Goal: Task Accomplishment & Management: Complete application form

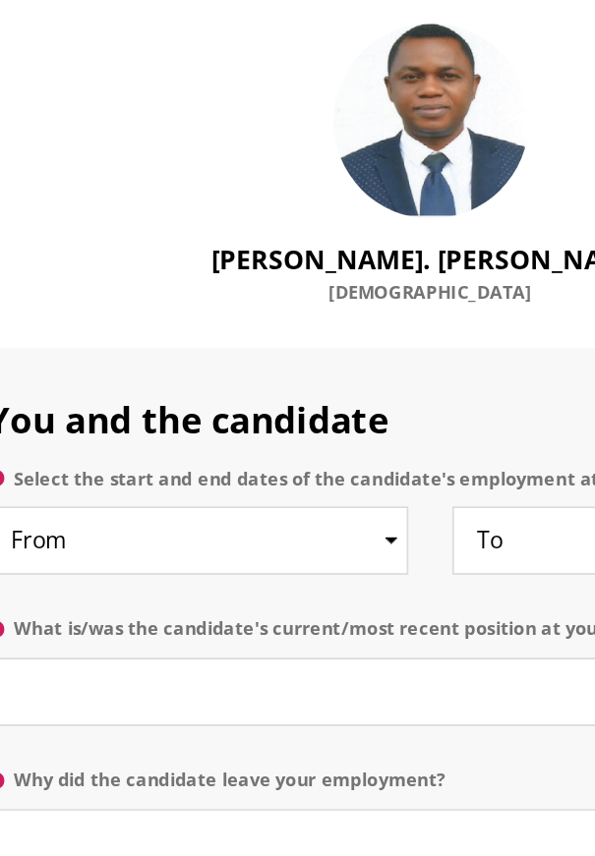
scroll to position [866, 0]
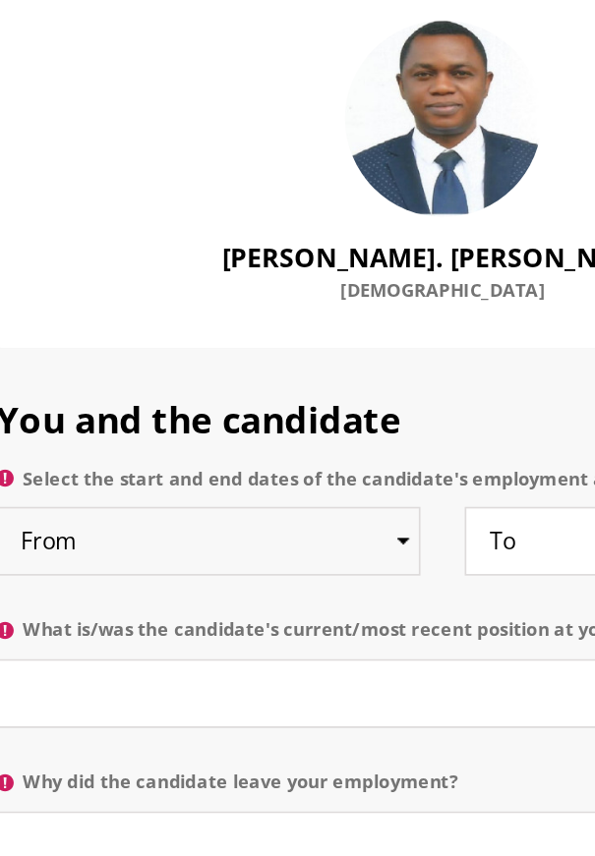
click at [271, 547] on select "From 2025 2024 2023 2022 2021 2020 2019 2018 2017 2016 2015 2014 2013 2012 2011…" at bounding box center [156, 548] width 255 height 41
select select "2015"
click at [29, 528] on select "From 2025 2024 2023 2022 2021 2020 2019 2018 2017 2016 2015 2014 2013 2012 2011…" at bounding box center [156, 548] width 255 height 41
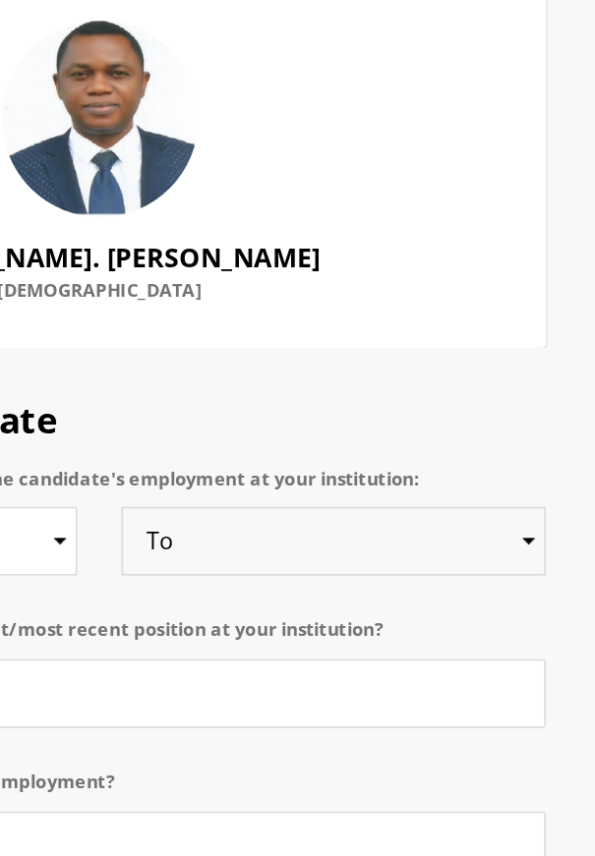
click at [491, 549] on select "To Currently 2025 2024 2023 2022 2021 2020 2019 2018 2017 2016 2015 2014 2013 2…" at bounding box center [438, 548] width 255 height 41
select select "2025"
click at [311, 528] on select "To Currently 2025 2024 2023 2022 2021 2020 2019 2018 2017 2016 2015 2014 2013 2…" at bounding box center [438, 548] width 255 height 41
click at [475, 546] on select "To Currently 2025 2024 2023 2022 2021 2020 2019 2018 2017 2016 2015 2014 2013 2…" at bounding box center [438, 548] width 255 height 41
select select
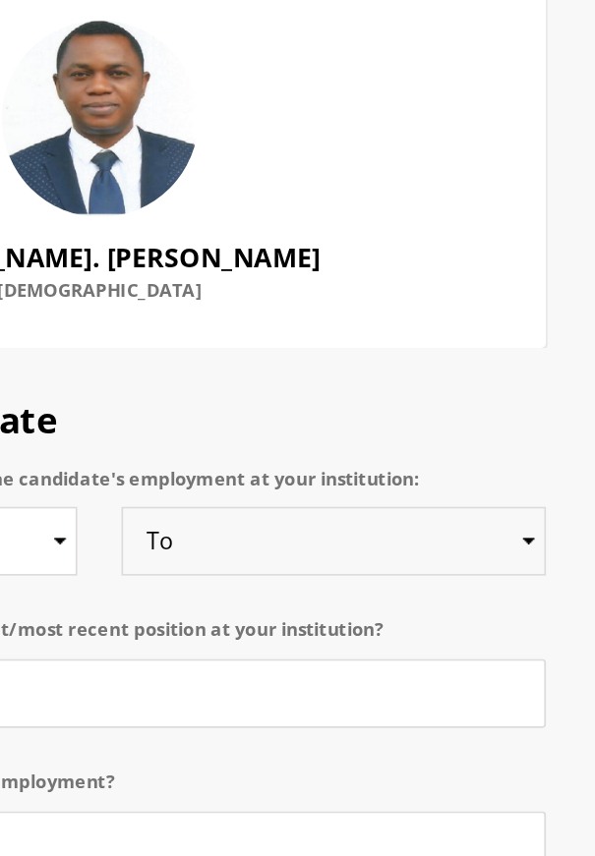
click at [311, 528] on select "To Currently 2025 2024 2023 2022 2021 2020 2019 2018 2017 2016 2015 2014 2013 2…" at bounding box center [438, 548] width 255 height 41
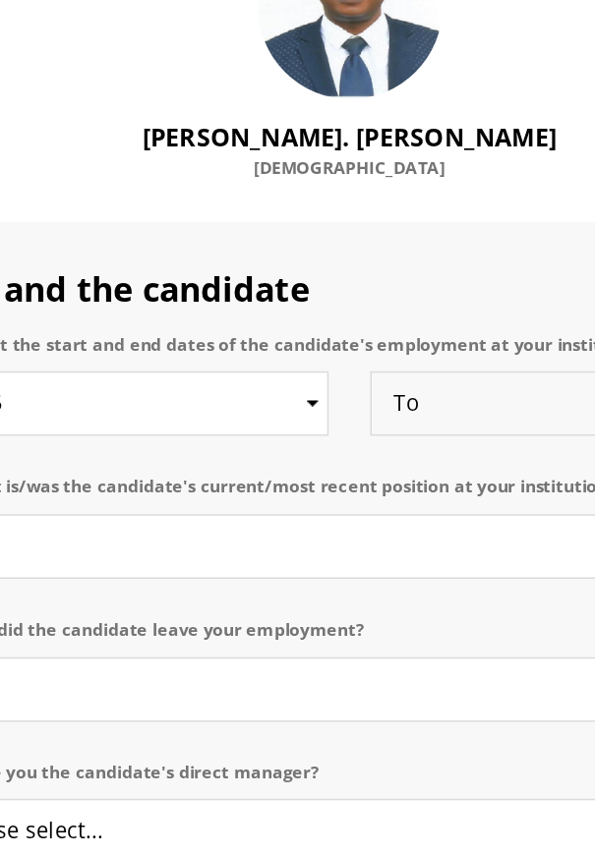
scroll to position [862, 0]
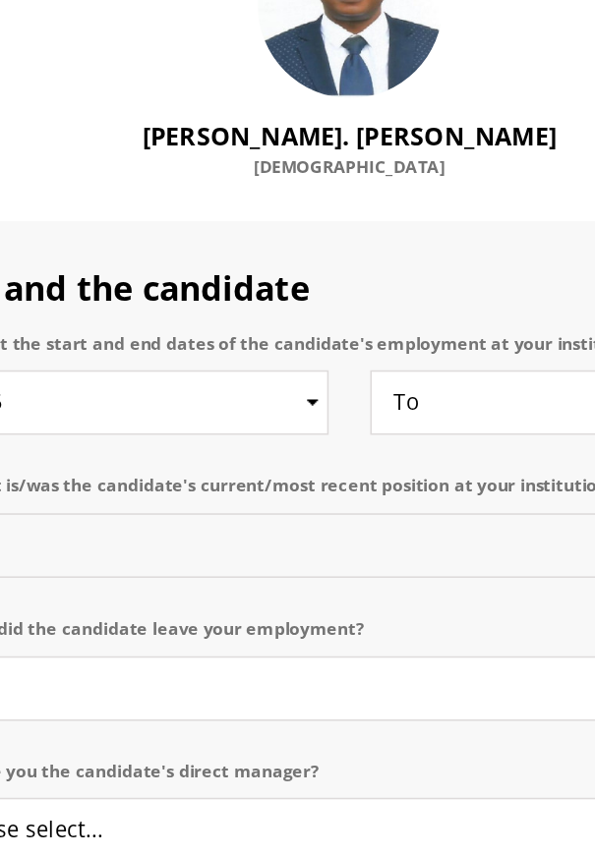
click at [246, 644] on input "What is/was the candidate's current/most recent position at your institution?" at bounding box center [297, 643] width 536 height 41
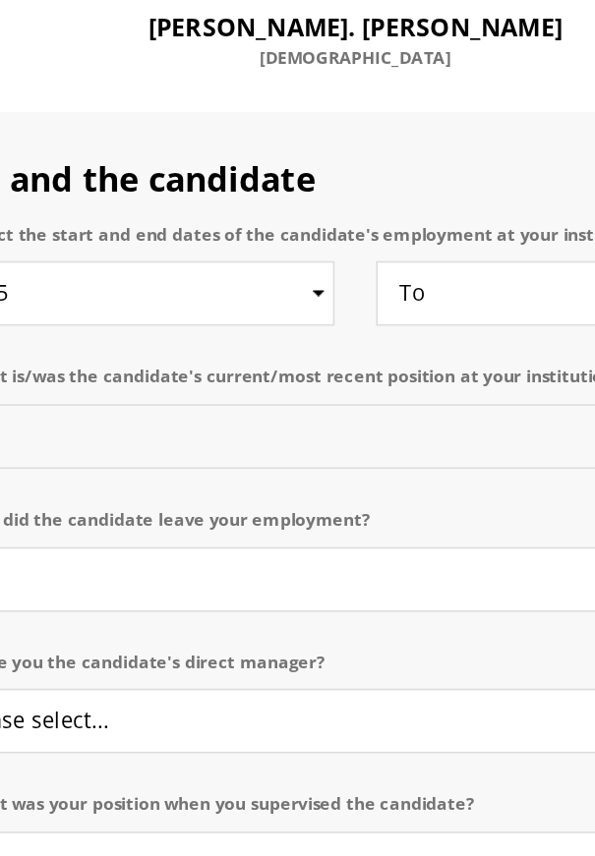
scroll to position [909, 0]
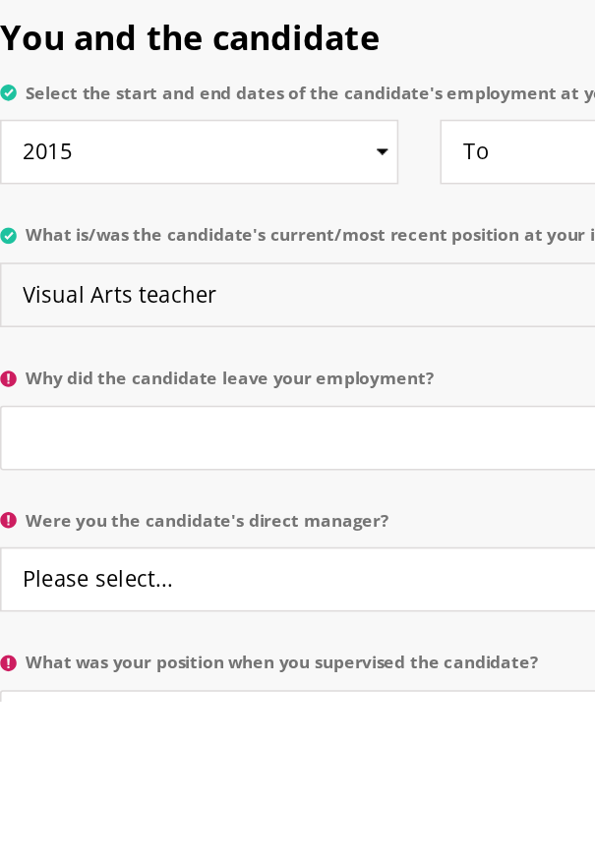
type input "Visual Arts teacher"
click at [182, 687] on input "Why did the candidate leave your employment?" at bounding box center [297, 687] width 536 height 41
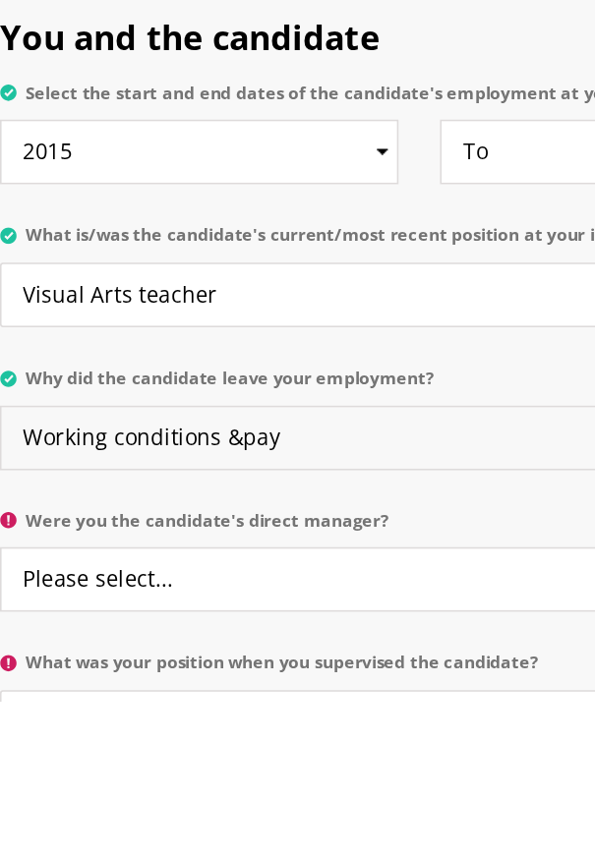
click at [182, 683] on input "Working conditions &pay" at bounding box center [297, 687] width 536 height 41
click at [239, 690] on input "Working conditions & pay" at bounding box center [297, 687] width 536 height 41
click at [294, 688] on input "Working conditions & pay doesn't meet present day" at bounding box center [297, 687] width 536 height 41
click at [368, 684] on input "Working conditions & pay doesn't comensurate with present day" at bounding box center [297, 687] width 536 height 41
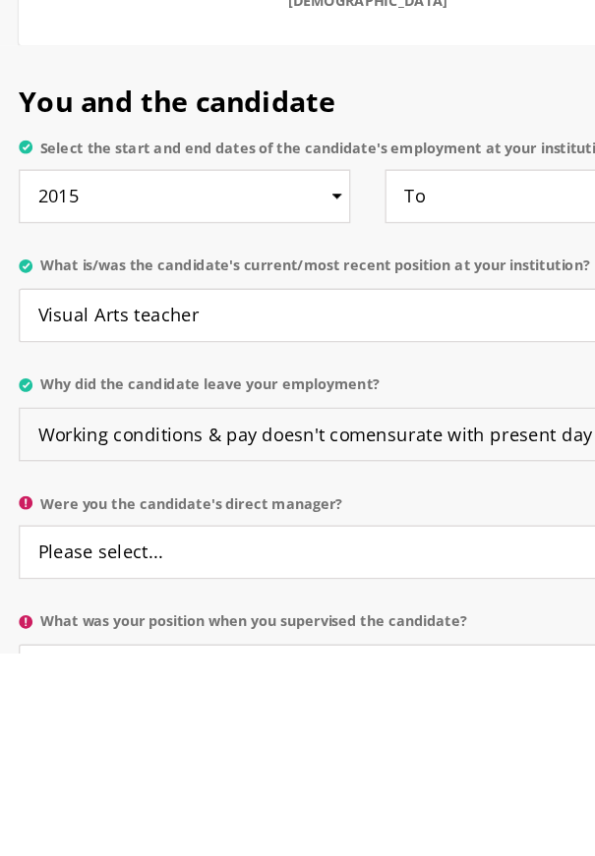
click at [458, 686] on input "Working conditions & pay doesn't comensurate with present day" at bounding box center [297, 687] width 536 height 41
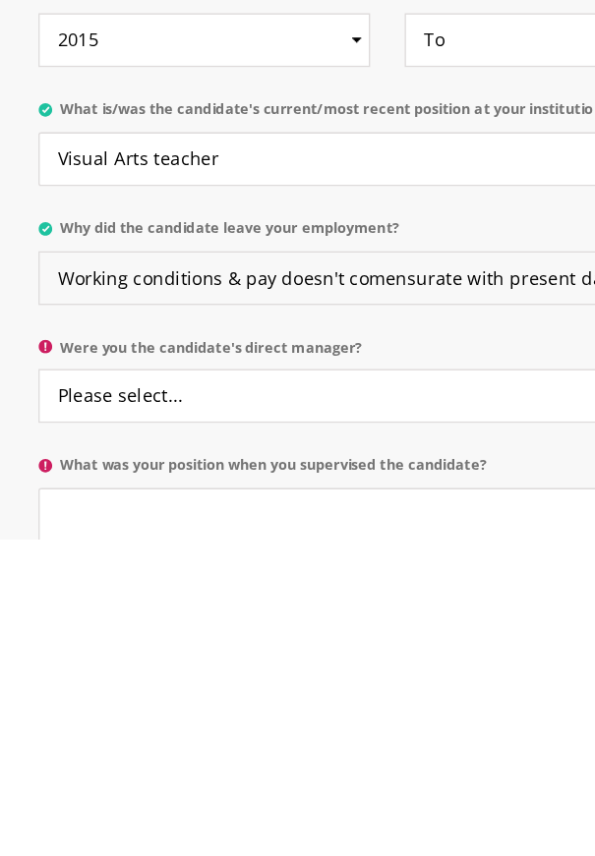
type input "Working conditions & pay doesn't comensurate with present day reality"
click at [247, 743] on select "Please select... Yes No" at bounding box center [297, 745] width 536 height 41
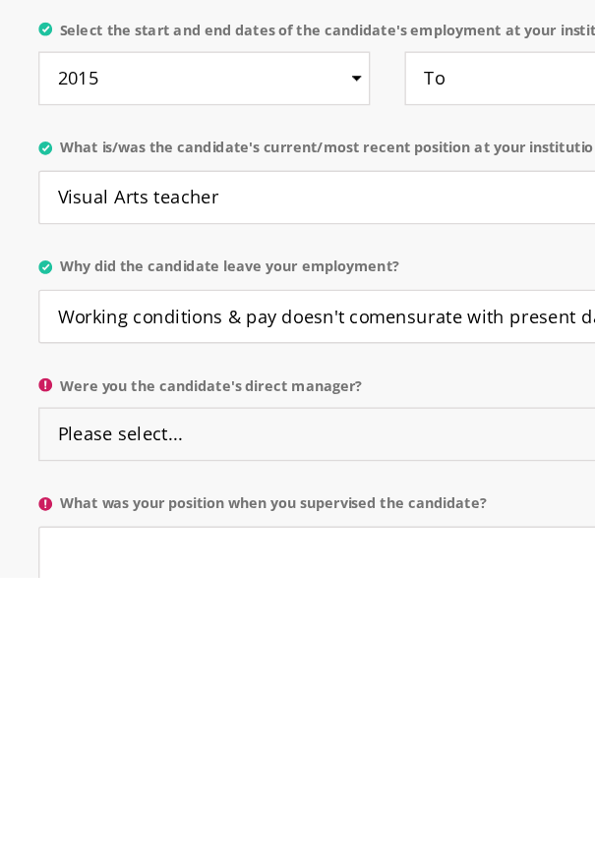
scroll to position [942, 0]
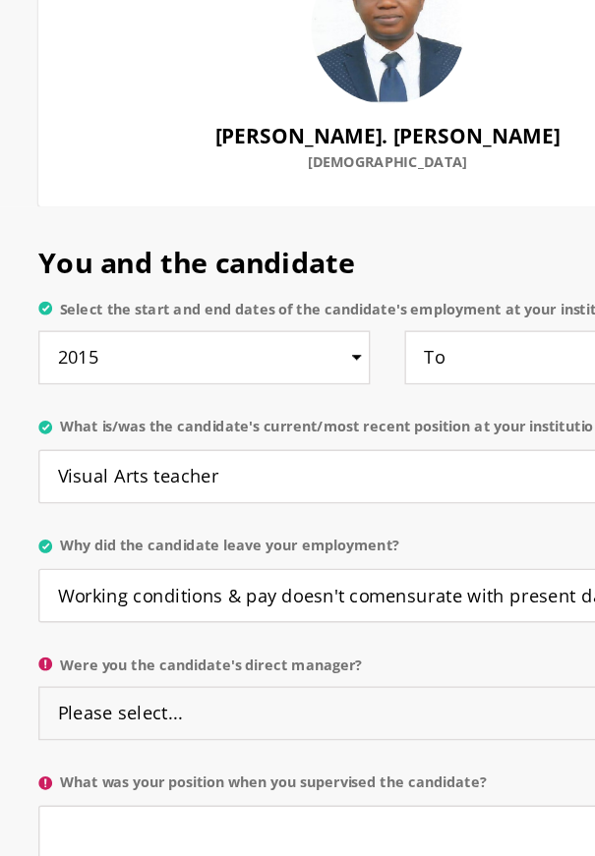
select select "Yes"
click at [29, 725] on select "Please select... Yes No" at bounding box center [297, 745] width 536 height 41
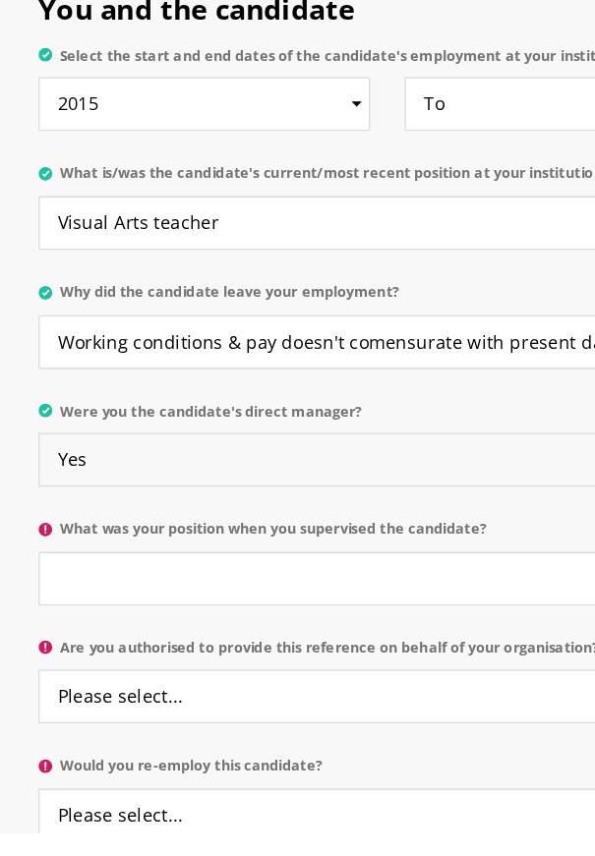
scroll to position [1118, 0]
click at [282, 657] on input "What was your position when you supervised the candidate?" at bounding box center [297, 661] width 536 height 41
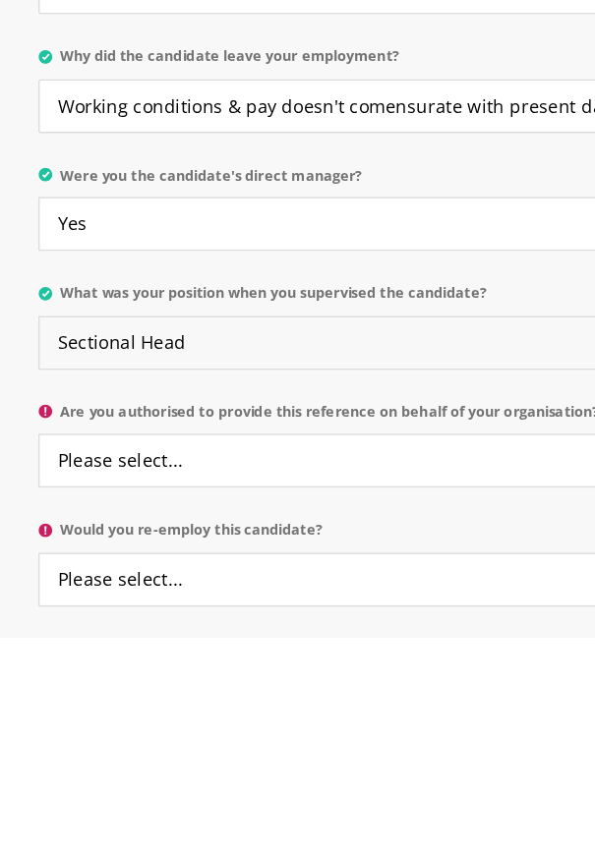
scroll to position [1149, 0]
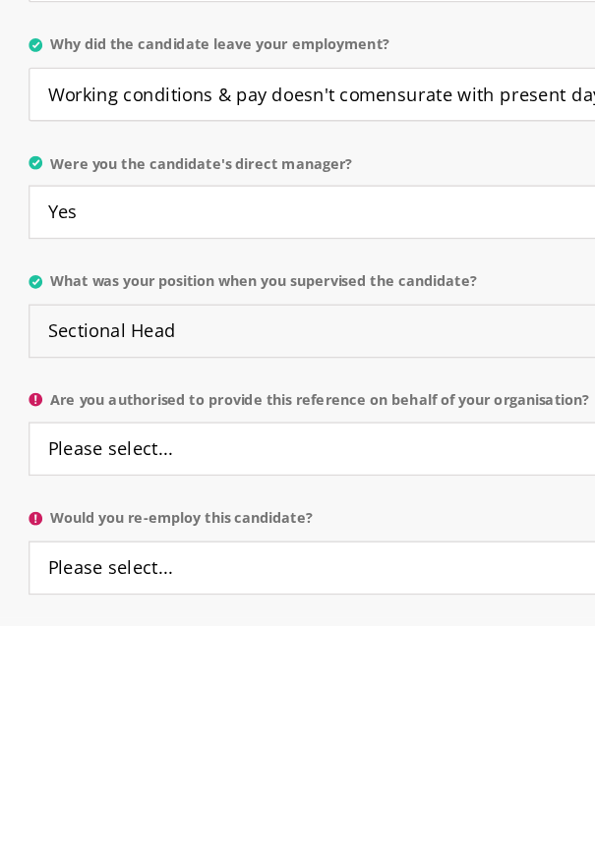
type input "Sectional Head"
click at [219, 714] on select "Please select... Yes No" at bounding box center [297, 720] width 536 height 41
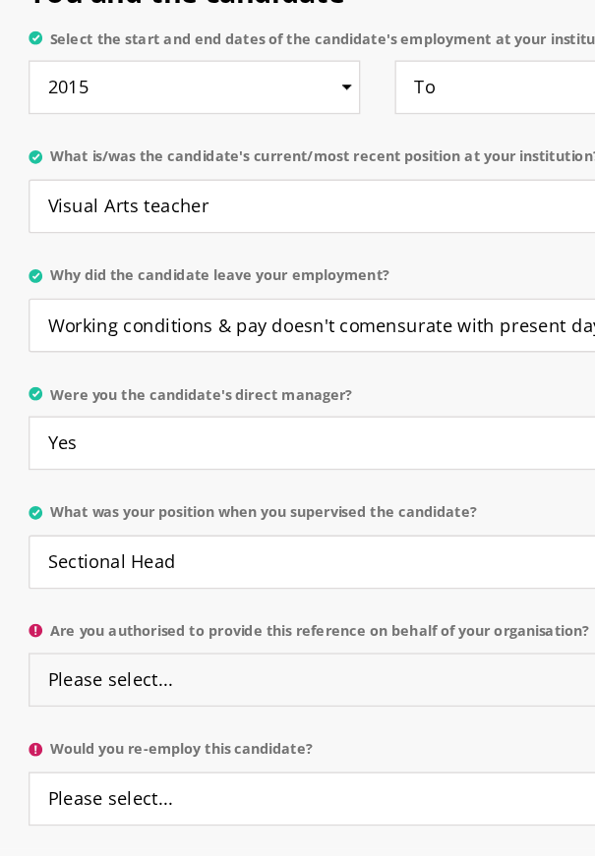
select select "Yes"
click at [29, 700] on select "Please select... Yes No" at bounding box center [297, 720] width 536 height 41
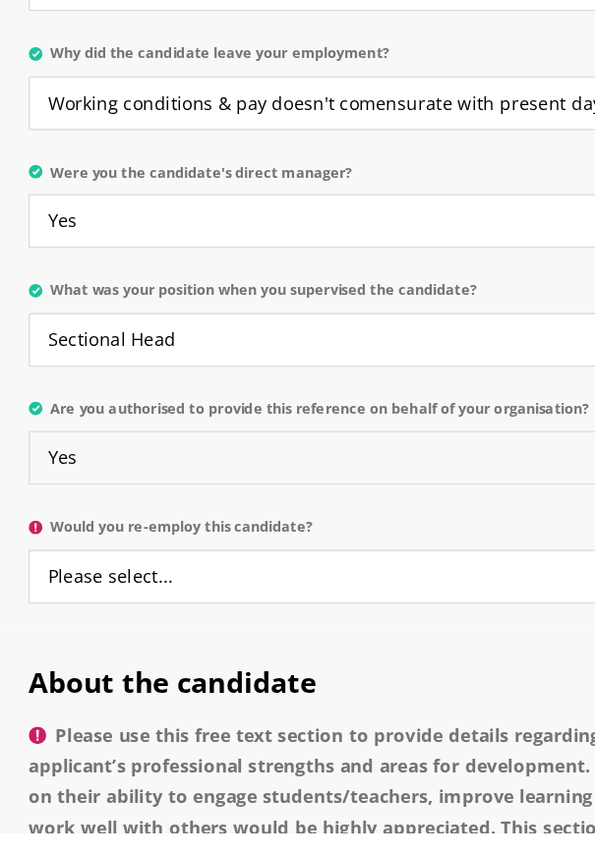
scroll to position [1314, 0]
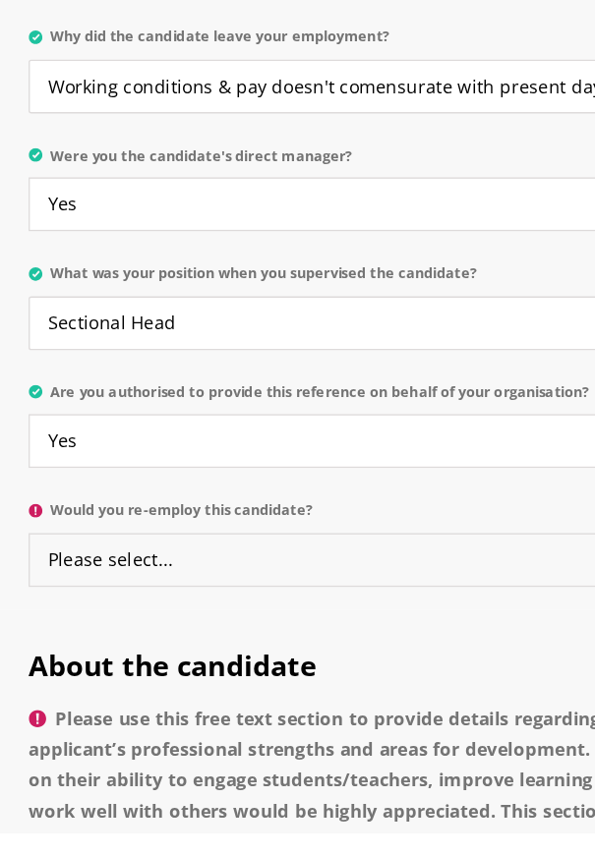
click at [216, 643] on select "Please select... Yes No" at bounding box center [297, 646] width 536 height 41
select select "Yes"
click at [29, 626] on select "Please select... Yes No" at bounding box center [297, 646] width 536 height 41
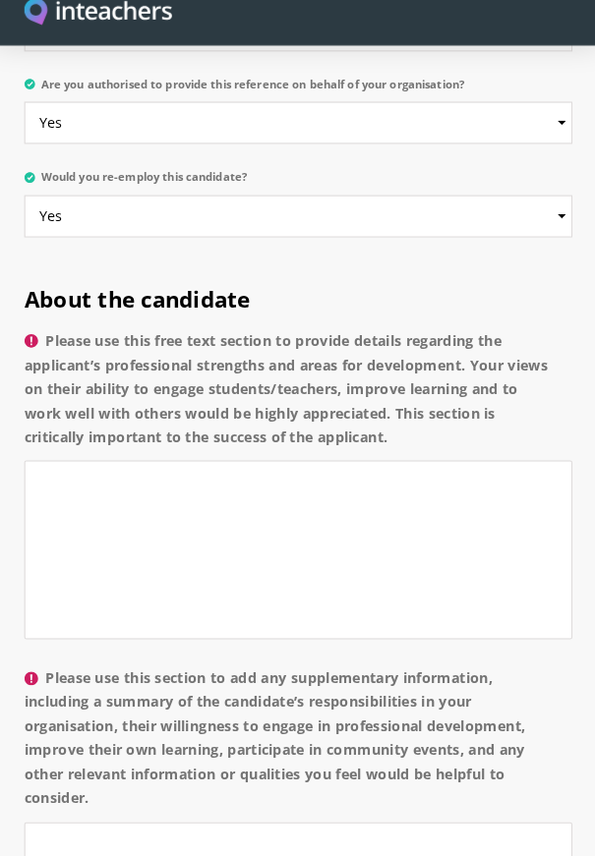
scroll to position [1752, 0]
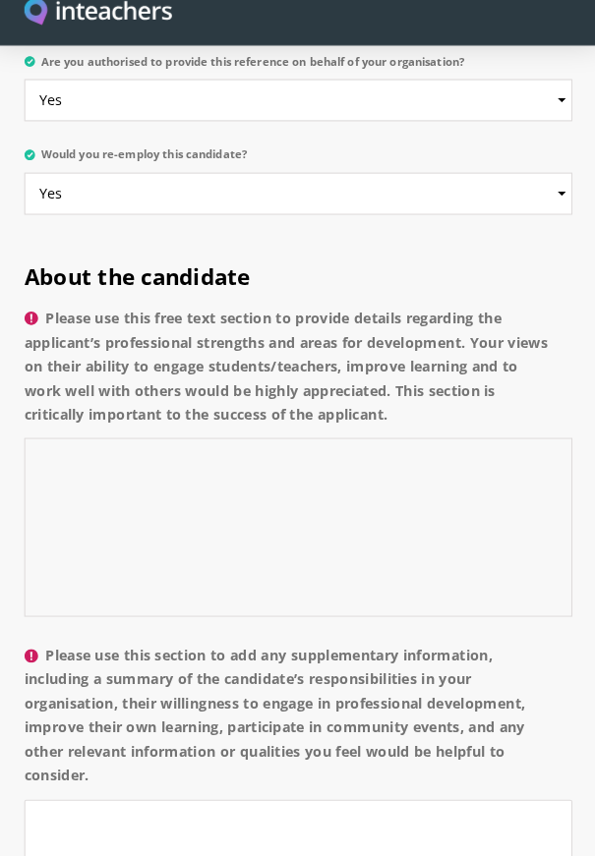
click at [60, 475] on textarea "Please use this free text section to provide details regarding the applicant’s …" at bounding box center [297, 534] width 536 height 175
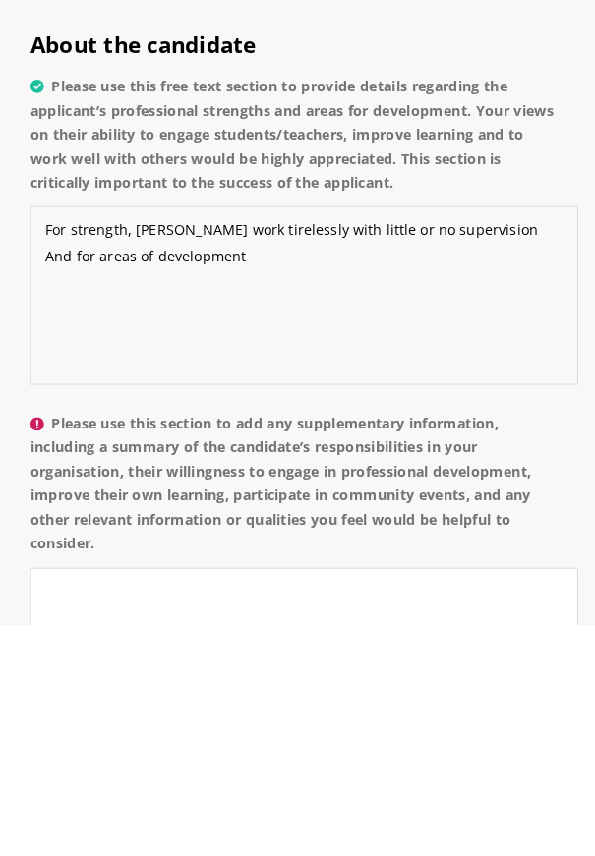
click at [283, 470] on textarea "For strength, [PERSON_NAME] work tirelessly with little or no supervision And f…" at bounding box center [297, 534] width 536 height 175
click at [289, 471] on textarea "For strength, [PERSON_NAME] work tirelessly with little or no supervision And f…" at bounding box center [297, 534] width 536 height 175
click at [136, 490] on textarea "For strength, [PERSON_NAME] work tirelessly for roles assigned to him with litt…" at bounding box center [297, 534] width 536 height 175
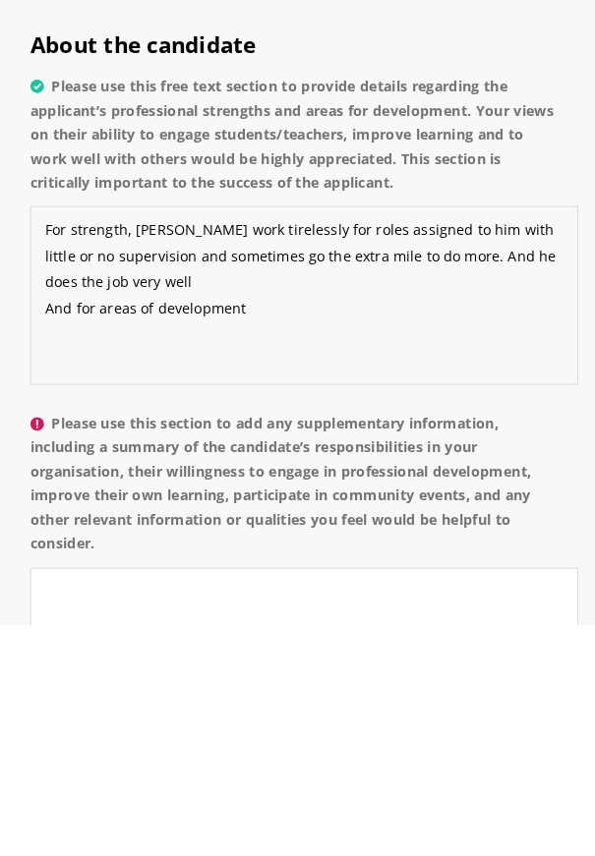
click at [274, 536] on textarea "For strength, [PERSON_NAME] work tirelessly for roles assigned to him with litt…" at bounding box center [297, 534] width 536 height 175
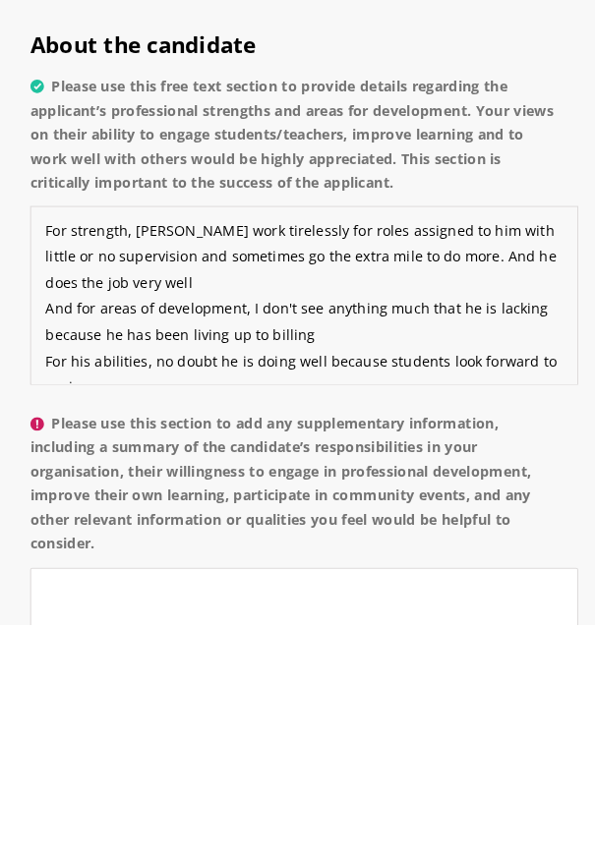
scroll to position [12, 0]
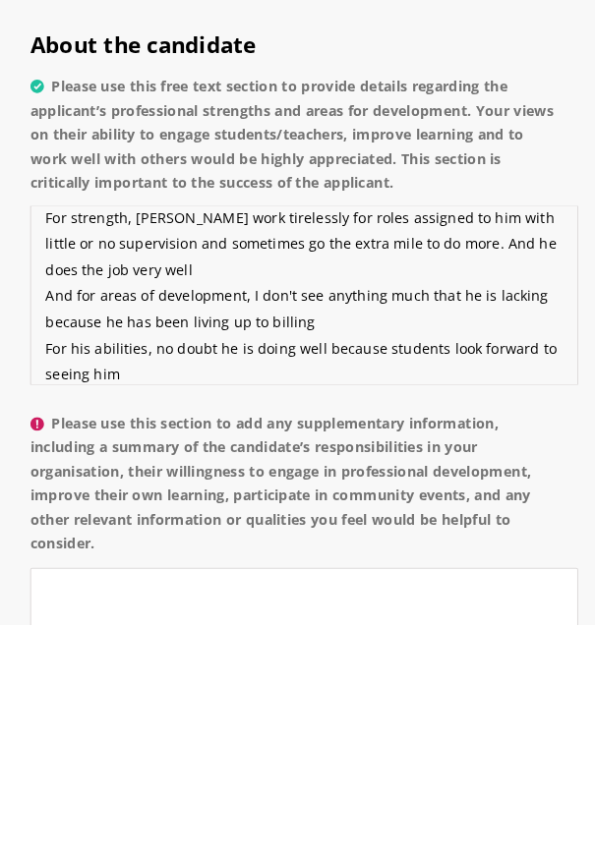
click at [283, 578] on textarea "For strength, [PERSON_NAME] work tirelessly for roles assigned to him with litt…" at bounding box center [297, 534] width 536 height 175
click at [153, 610] on textarea "For strength, [PERSON_NAME] work tirelessly for roles assigned to him with litt…" at bounding box center [297, 534] width 536 height 175
click at [46, 607] on textarea "For strength, [PERSON_NAME] work tirelessly for roles assigned to him with litt…" at bounding box center [297, 534] width 536 height 175
click at [258, 609] on textarea "For strength, [PERSON_NAME] work tirelessly for roles assigned to him with litt…" at bounding box center [297, 534] width 536 height 175
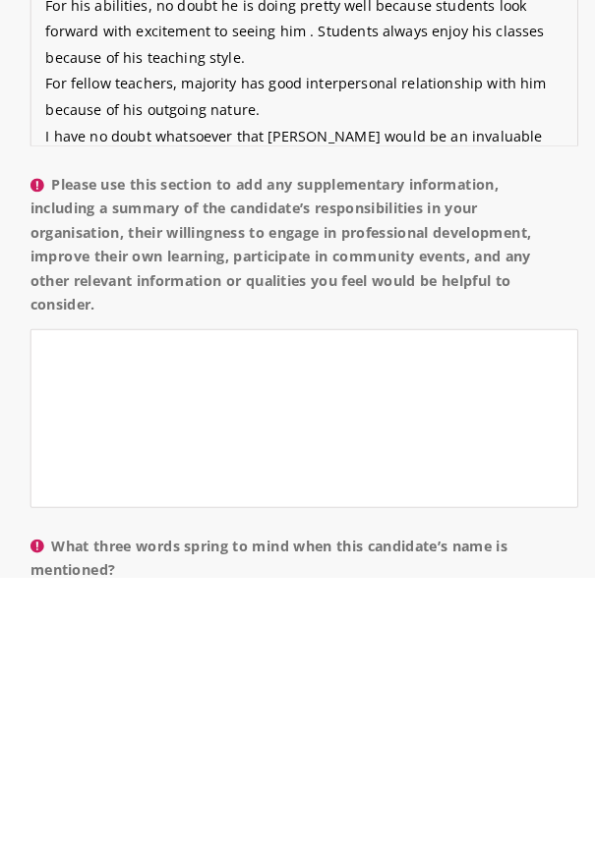
scroll to position [1943, 0]
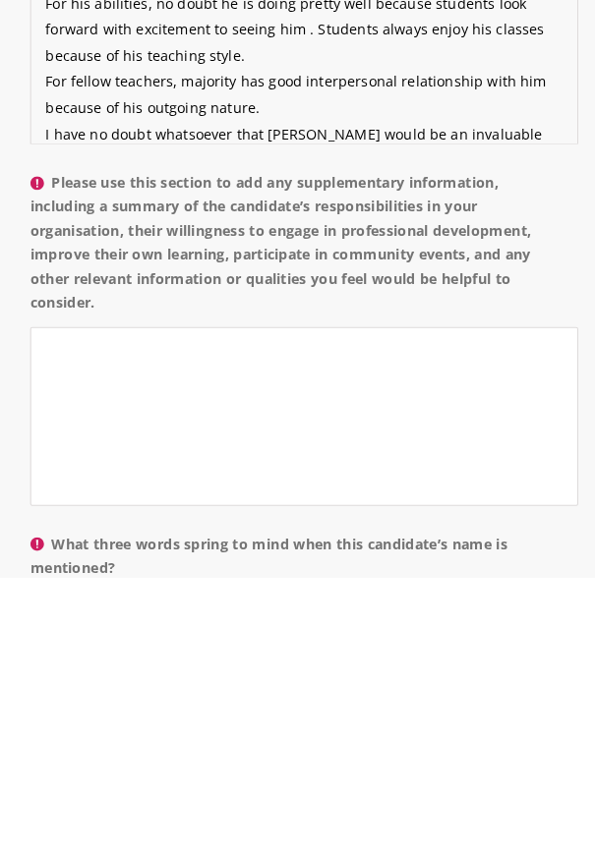
type textarea "For strength, [PERSON_NAME] work tirelessly for roles assigned to him with litt…"
click at [94, 655] on textarea "Please use this section to add any supplementary information, including a summa…" at bounding box center [297, 697] width 536 height 175
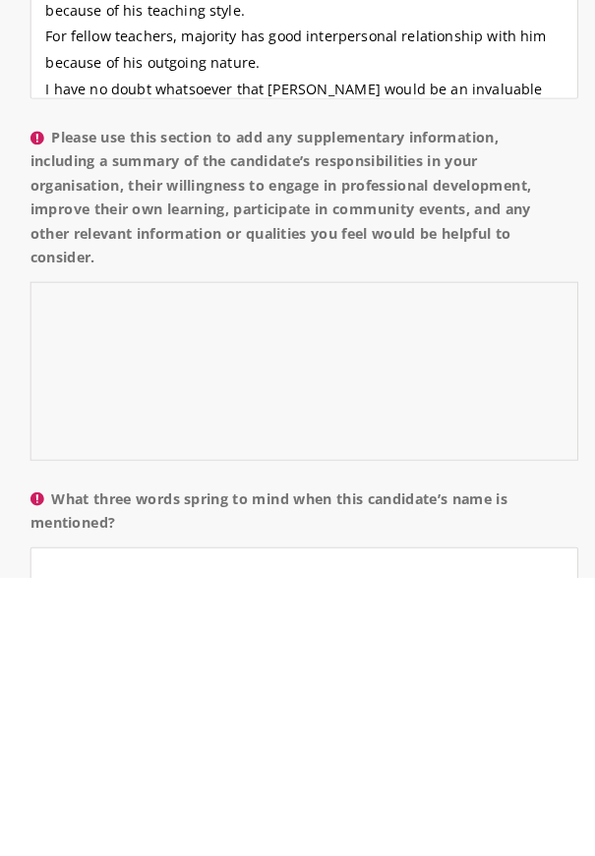
scroll to position [1988, 0]
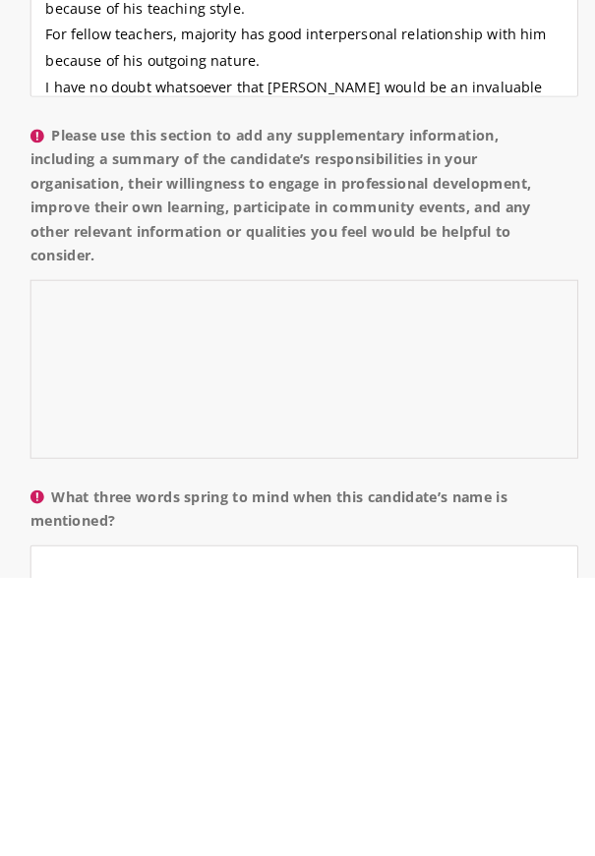
type textarea "H"
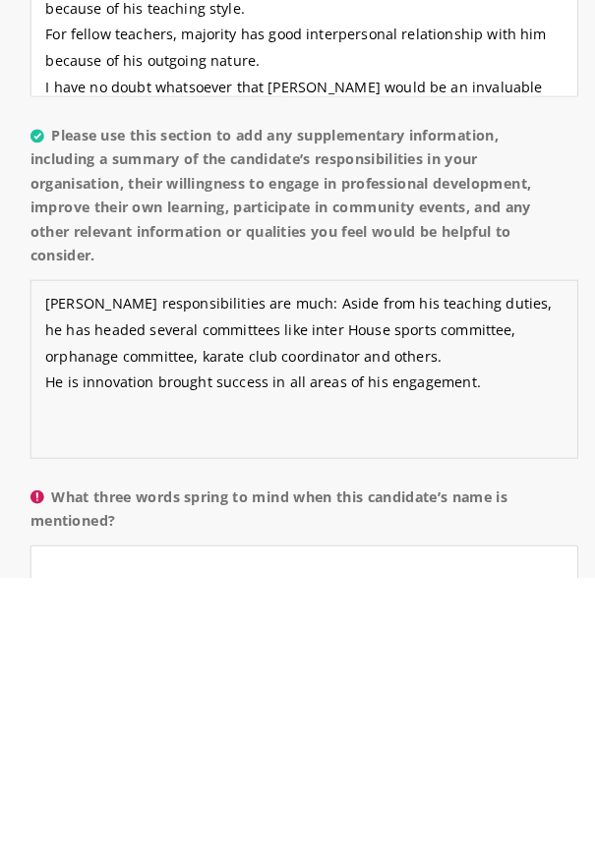
click at [124, 630] on textarea "[PERSON_NAME] responsibilities are much: Aside from his teaching duties, he has…" at bounding box center [297, 652] width 536 height 175
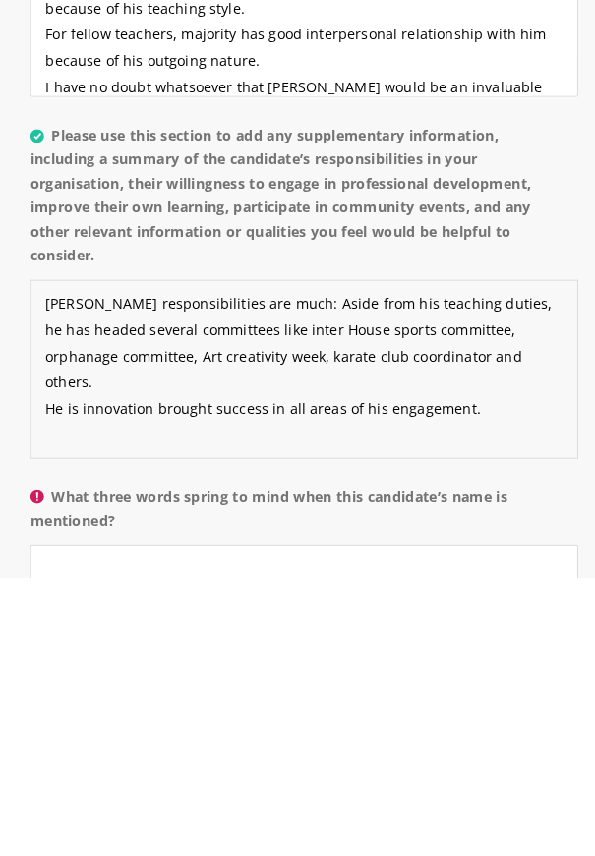
click at [473, 633] on textarea "[PERSON_NAME] responsibilities are much: Aside from his teaching duties, he has…" at bounding box center [297, 652] width 536 height 175
click at [420, 635] on textarea "[PERSON_NAME] responsibilities are much: Aside from his teaching duties, he has…" at bounding box center [297, 652] width 536 height 175
click at [64, 654] on textarea "[PERSON_NAME] responsibilities are much: Aside from his teaching duties, he has…" at bounding box center [297, 652] width 536 height 175
click at [467, 661] on textarea "[PERSON_NAME] responsibilities are much: Aside from his teaching duties, he has…" at bounding box center [297, 652] width 536 height 175
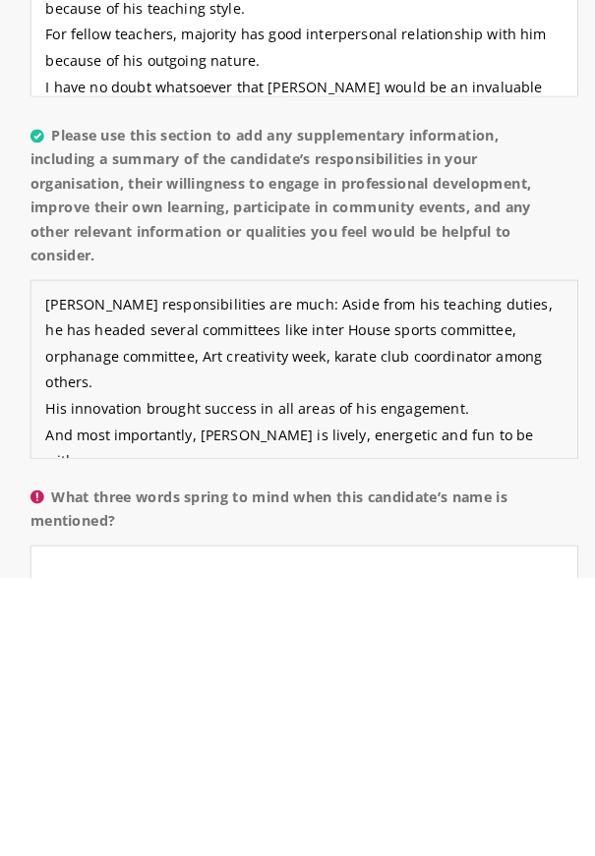
click at [172, 704] on textarea "[PERSON_NAME] responsibilities are much: Aside from his teaching duties, he has…" at bounding box center [297, 652] width 536 height 175
click at [270, 702] on textarea "[PERSON_NAME] responsibilities are much: Aside from his teaching duties, he has…" at bounding box center [297, 652] width 536 height 175
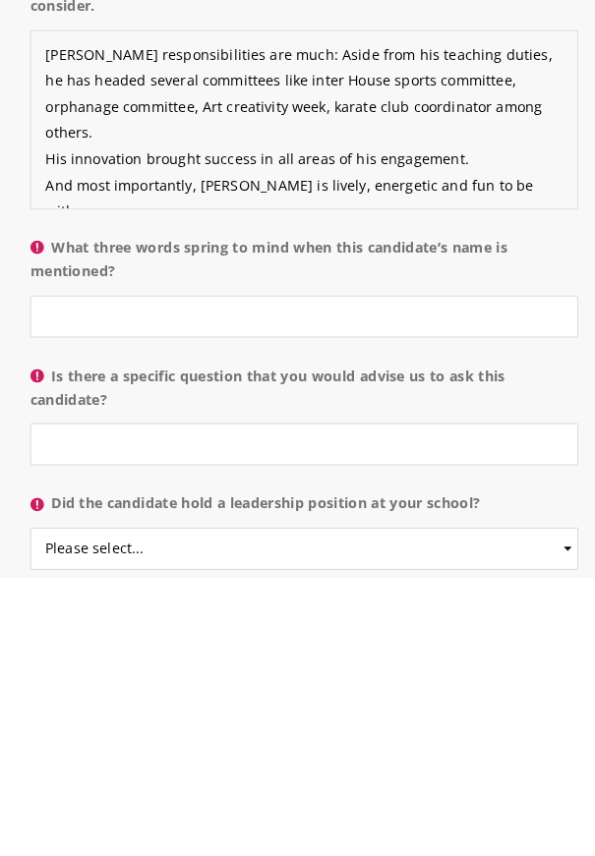
scroll to position [2240, 0]
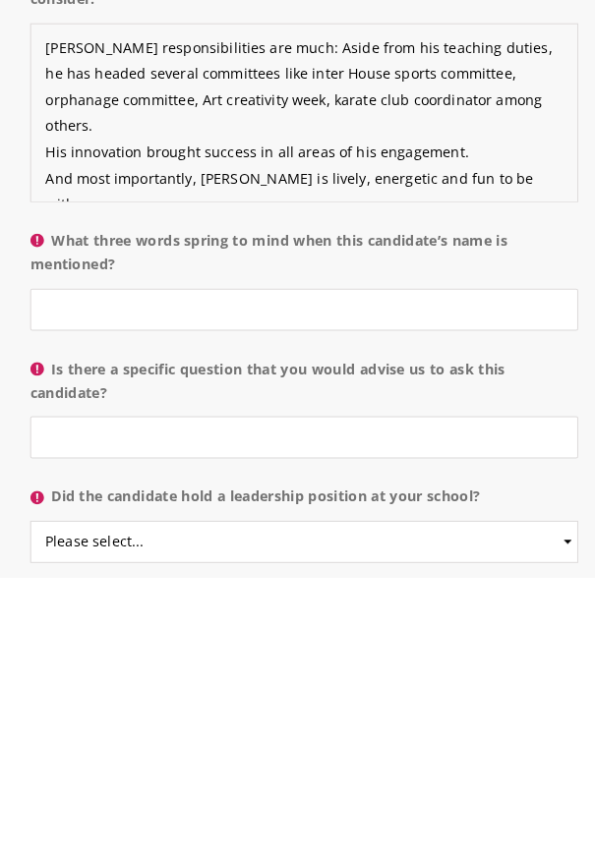
type textarea "[PERSON_NAME] responsibilities are much: Aside from his teaching duties, he has…"
click at [119, 584] on input "What three words spring to mind when this candidate’s name is mentioned?" at bounding box center [297, 593] width 536 height 41
type input "D"
type input "Focused, creative and humorous"
click at [201, 716] on input "Is there a specific question that you would advise us to ask this candidate?" at bounding box center [297, 718] width 536 height 41
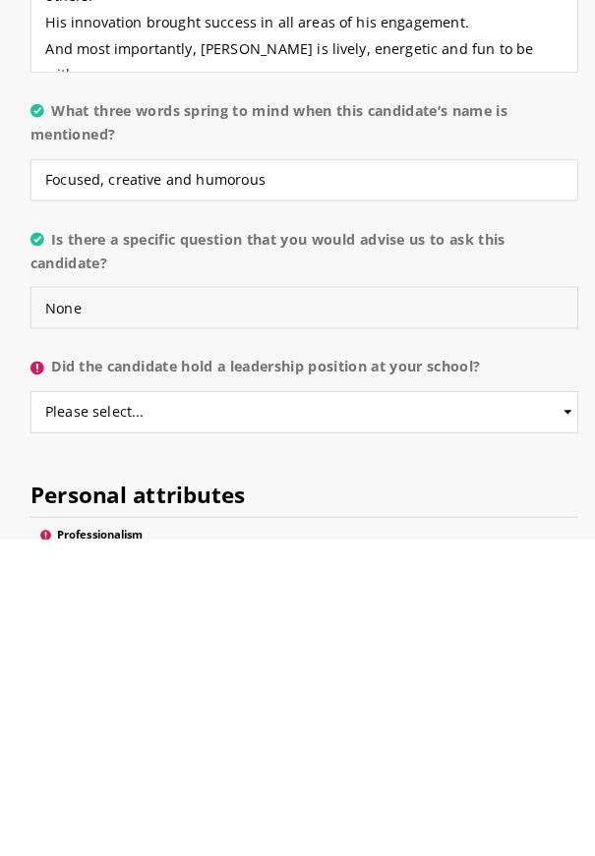
scroll to position [2346, 0]
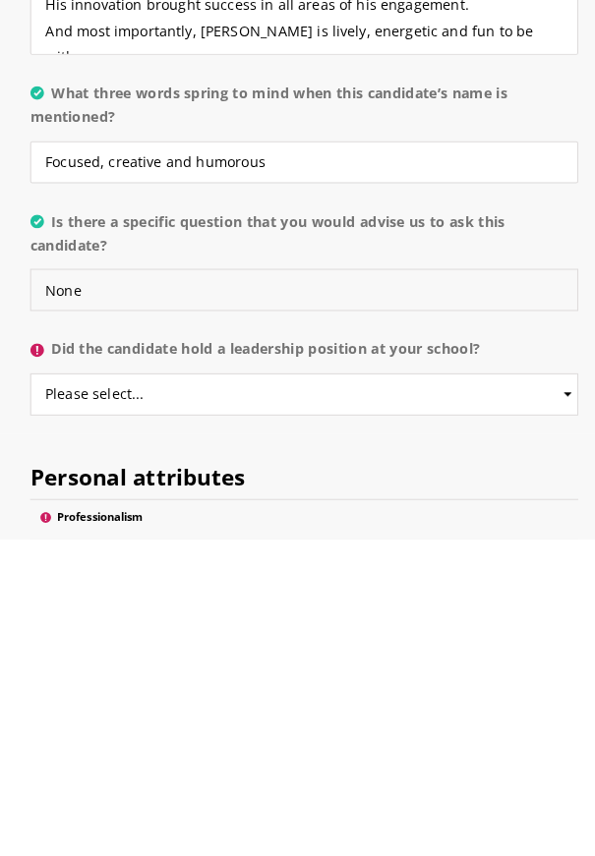
type input "None"
click at [532, 715] on select "Please select... Yes No" at bounding box center [297, 714] width 536 height 41
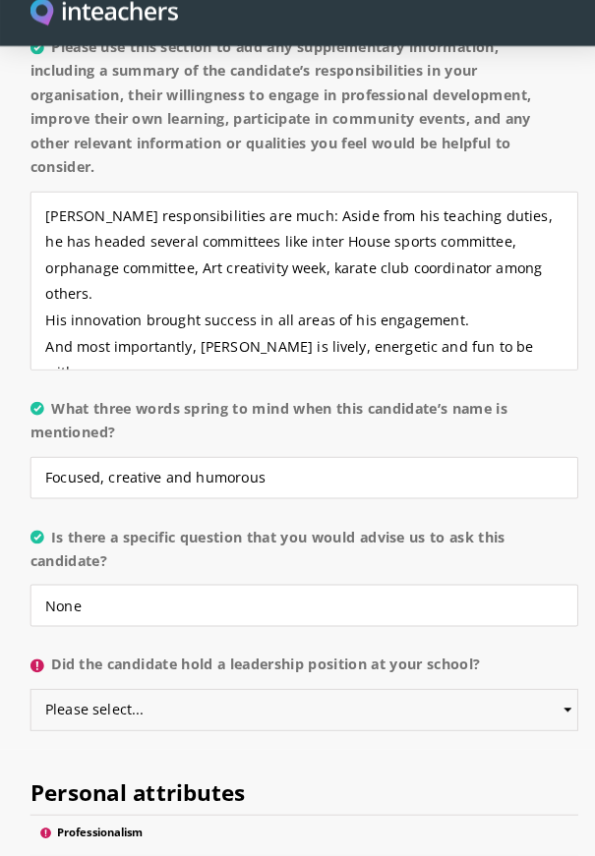
select select "Yes"
click at [29, 693] on select "Please select... Yes No" at bounding box center [297, 713] width 536 height 41
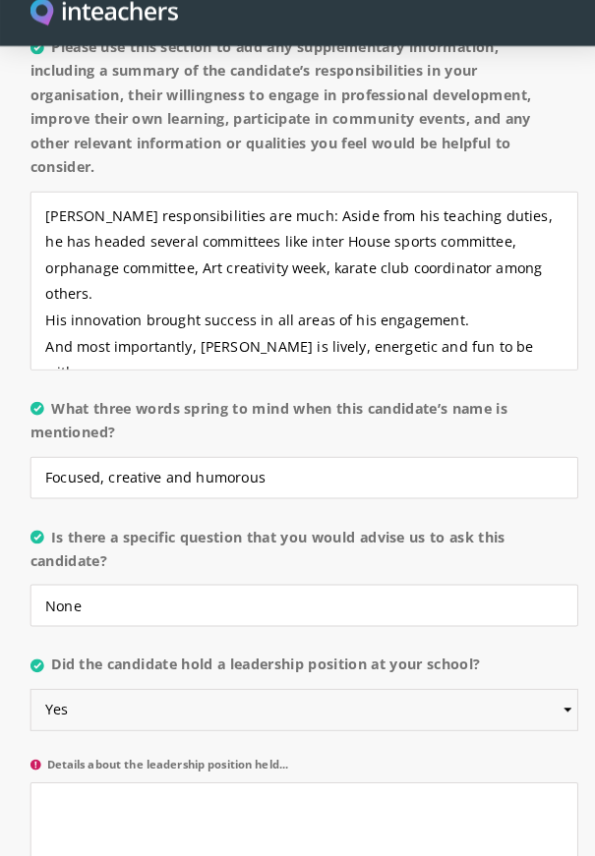
click at [190, 705] on select "Please select... Yes No" at bounding box center [297, 713] width 536 height 41
click at [29, 693] on select "Please select... Yes No" at bounding box center [297, 713] width 536 height 41
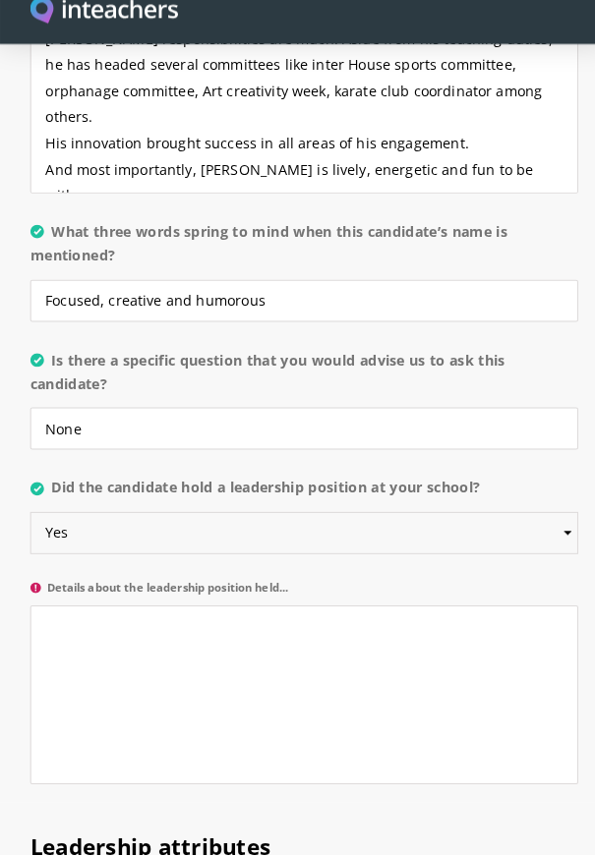
scroll to position [2524, 0]
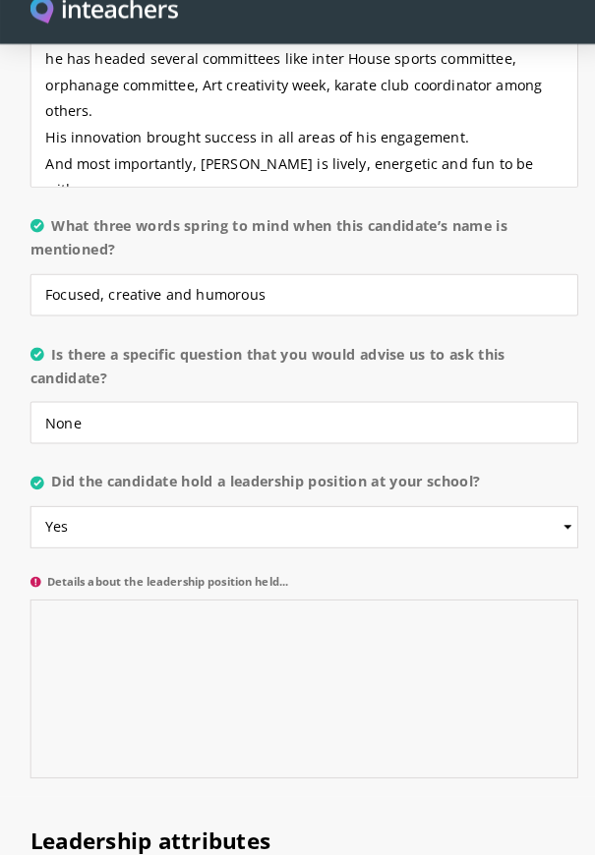
click at [91, 644] on textarea "Details about the leadership position held..." at bounding box center [297, 694] width 536 height 175
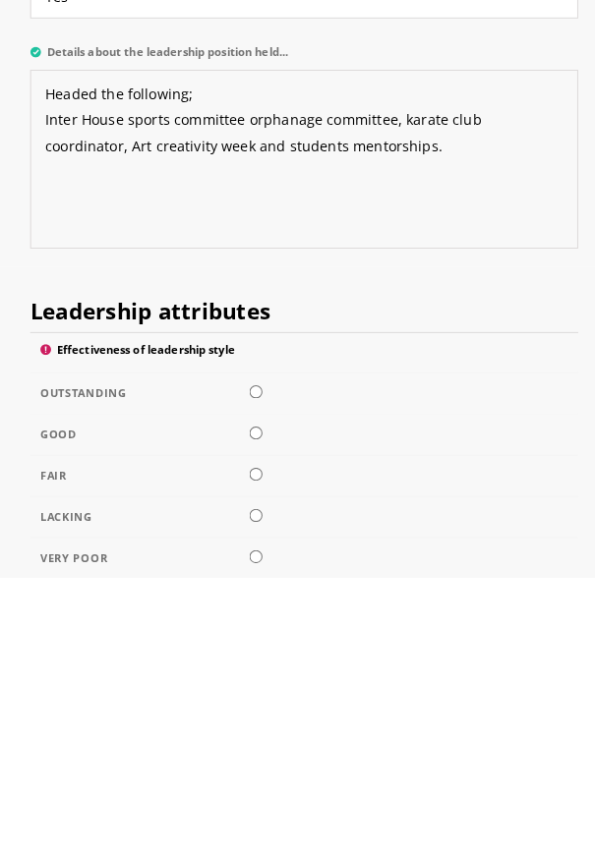
scroll to position [2773, 0]
type textarea "Headed the following; Inter House sports committee orphanage committee, karate …"
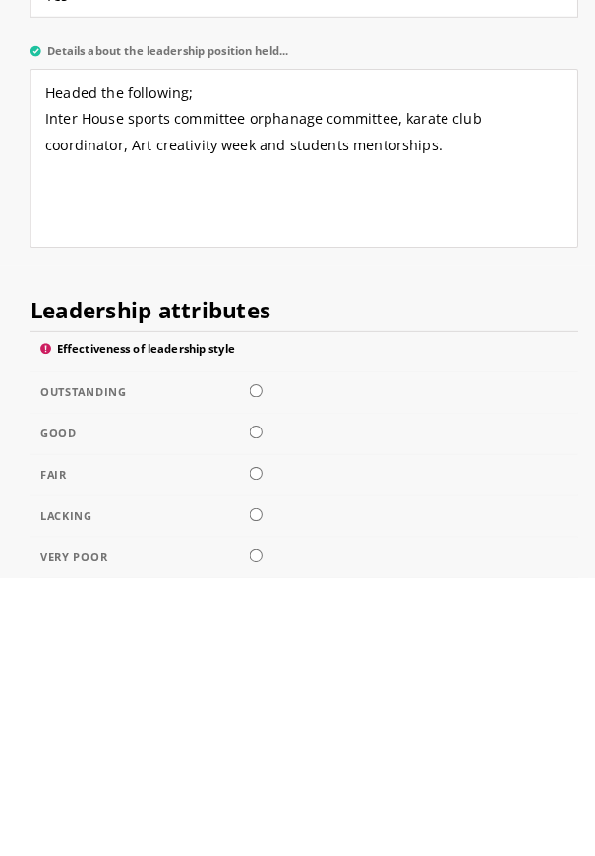
click at [257, 667] on input "radio" at bounding box center [250, 673] width 13 height 13
radio input "true"
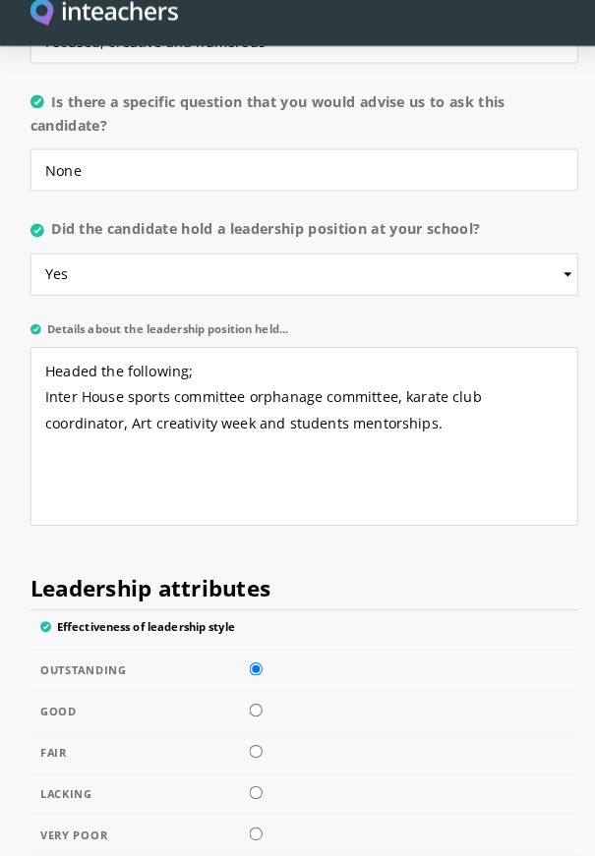
click at [361, 735] on td at bounding box center [297, 755] width 536 height 40
radio input "true"
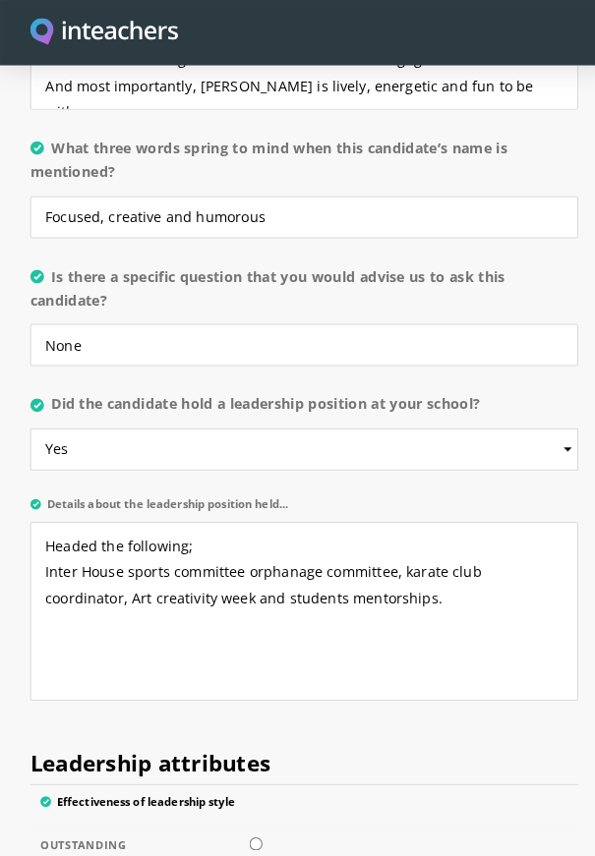
scroll to position [2620, 0]
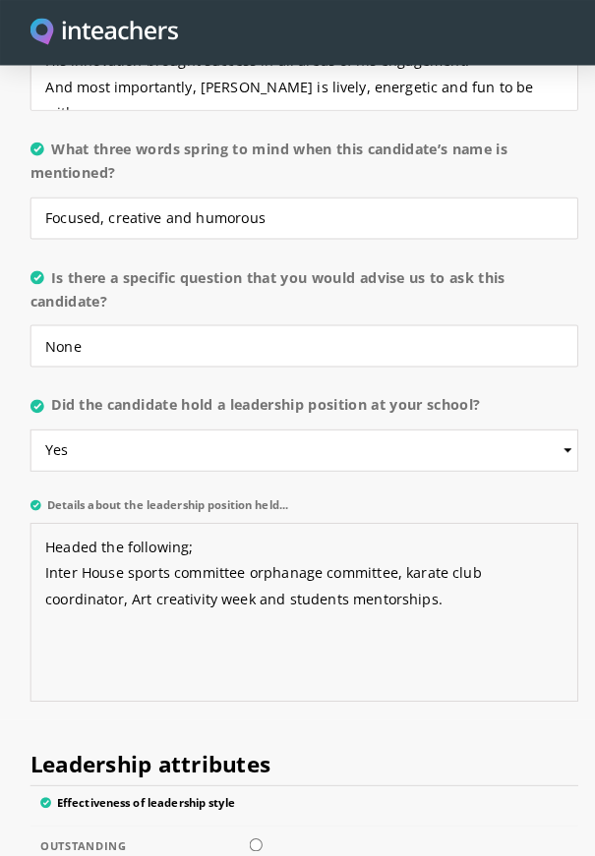
click at [473, 606] on textarea "Headed the following; Inter House sports committee orphanage committee, karate …" at bounding box center [297, 598] width 536 height 175
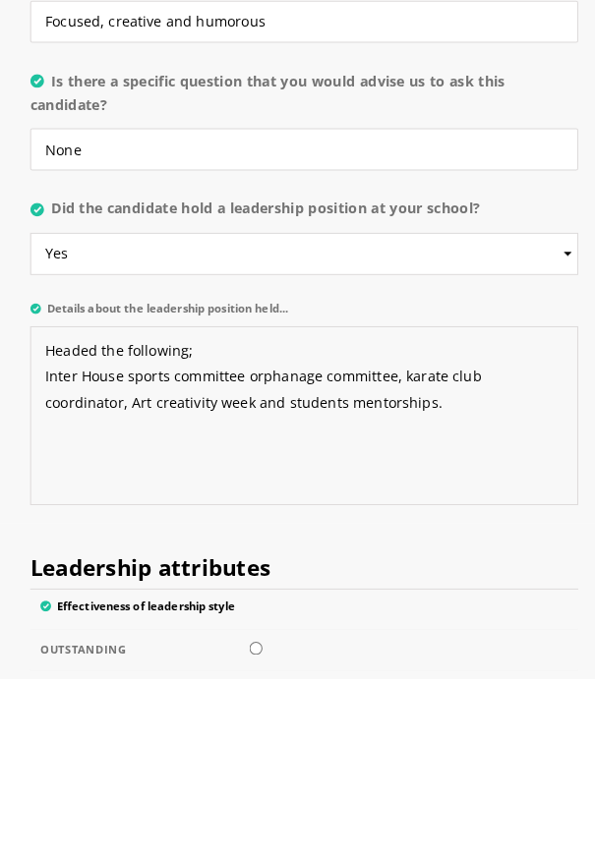
scroll to position [2635, 0]
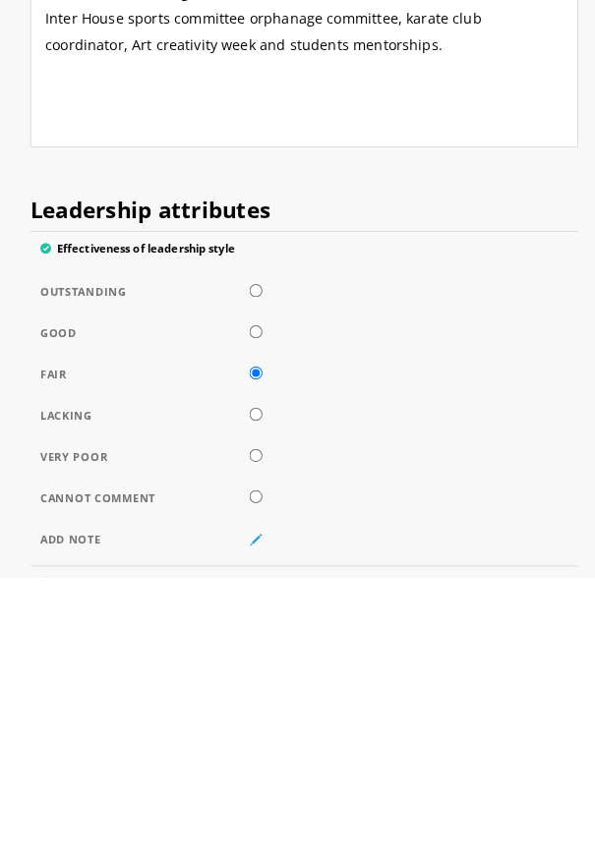
click at [401, 729] on td at bounding box center [297, 738] width 536 height 40
radio input "true"
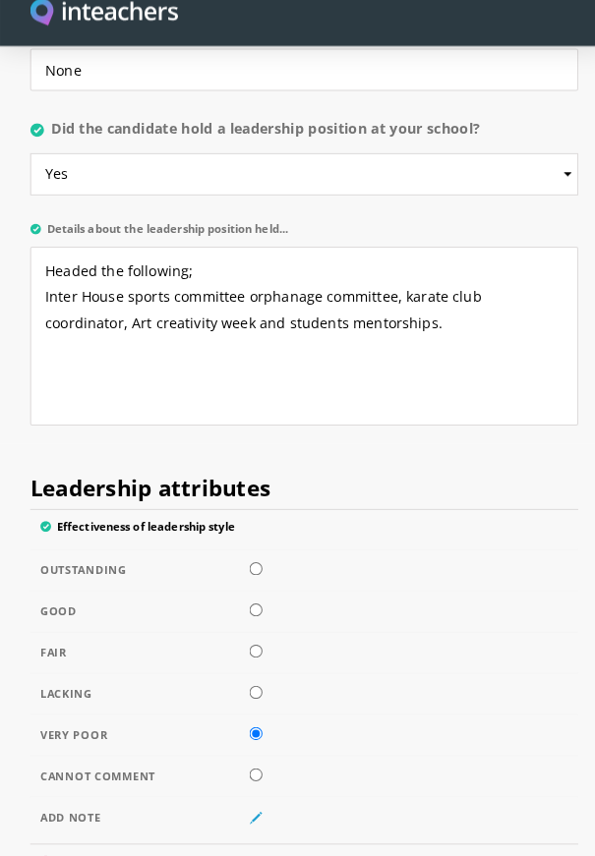
click at [404, 564] on td at bounding box center [297, 577] width 536 height 40
radio input "true"
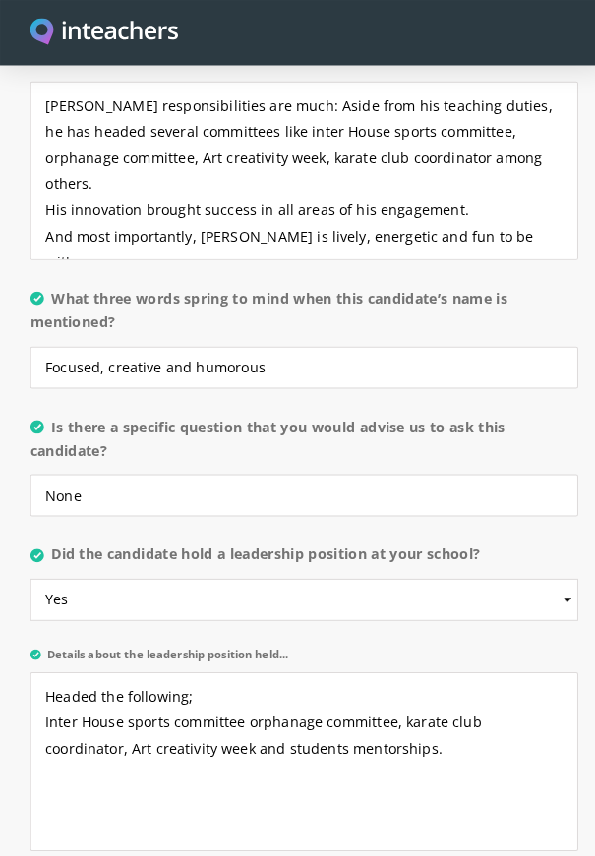
scroll to position [2473, 0]
click at [409, 634] on label "Details about the leadership position held..." at bounding box center [297, 646] width 536 height 25
click at [409, 659] on textarea "Headed the following; Inter House sports committee orphanage committee, karate …" at bounding box center [297, 746] width 536 height 175
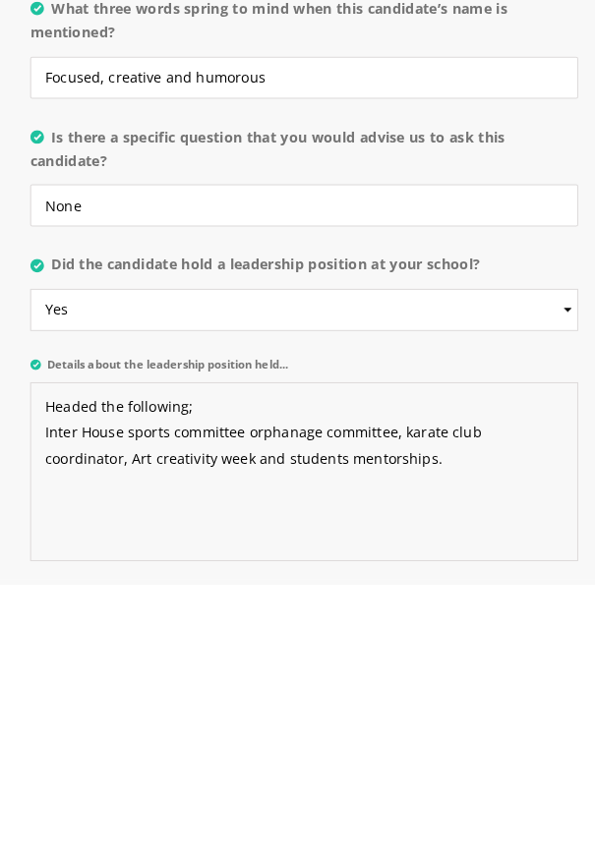
scroll to position [2635, 0]
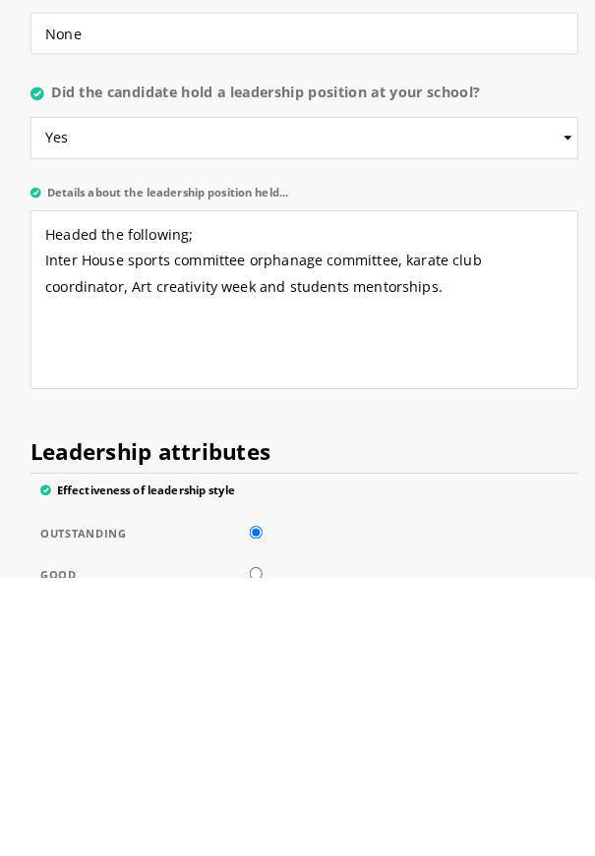
click at [479, 711] on h2 "Leadership attributes" at bounding box center [297, 721] width 536 height 64
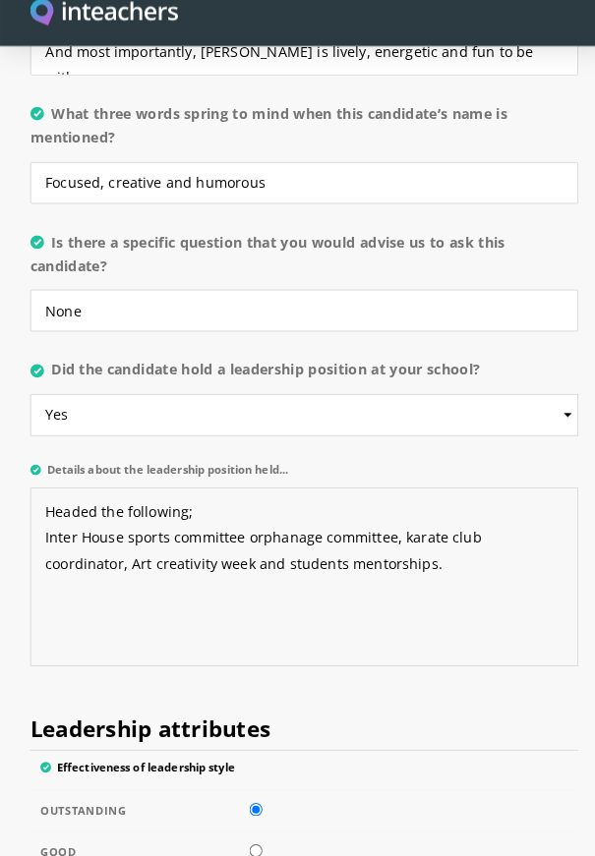
click at [426, 615] on textarea "Headed the following; Inter House sports committee orphanage committee, karate …" at bounding box center [297, 582] width 536 height 175
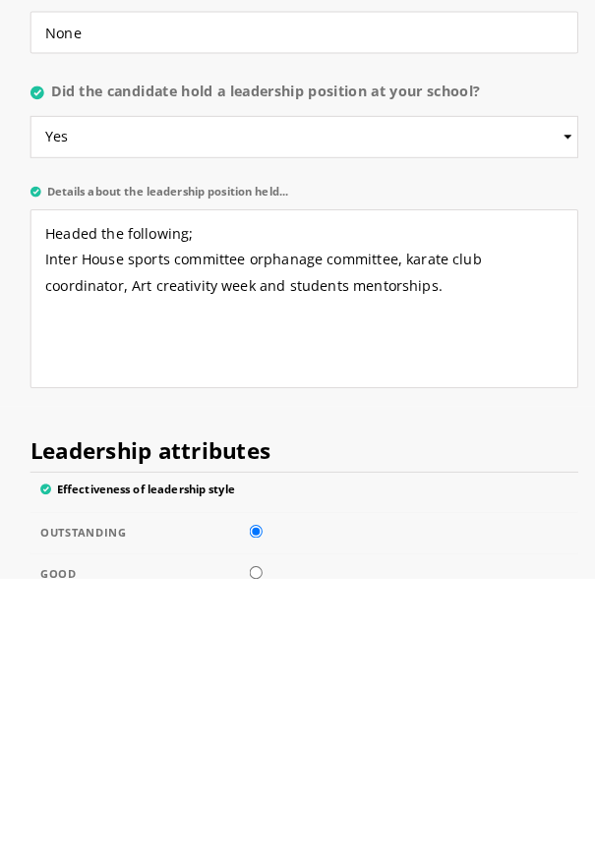
click at [421, 793] on td at bounding box center [297, 812] width 536 height 40
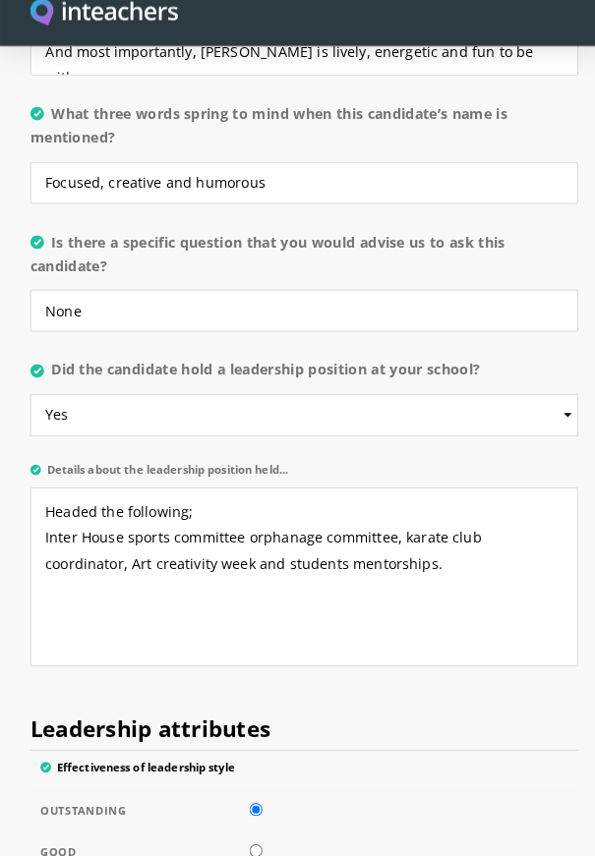
click at [384, 816] on td at bounding box center [297, 812] width 536 height 40
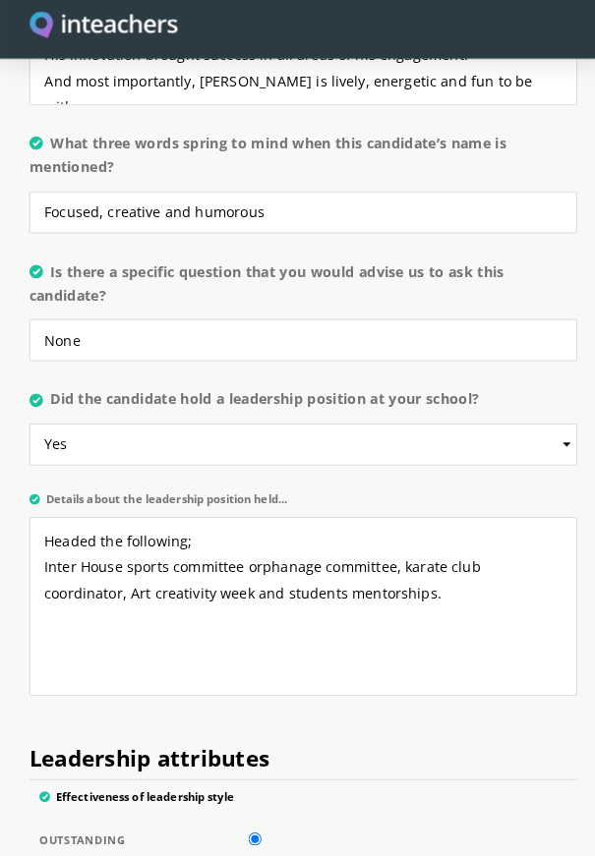
scroll to position [2641, 0]
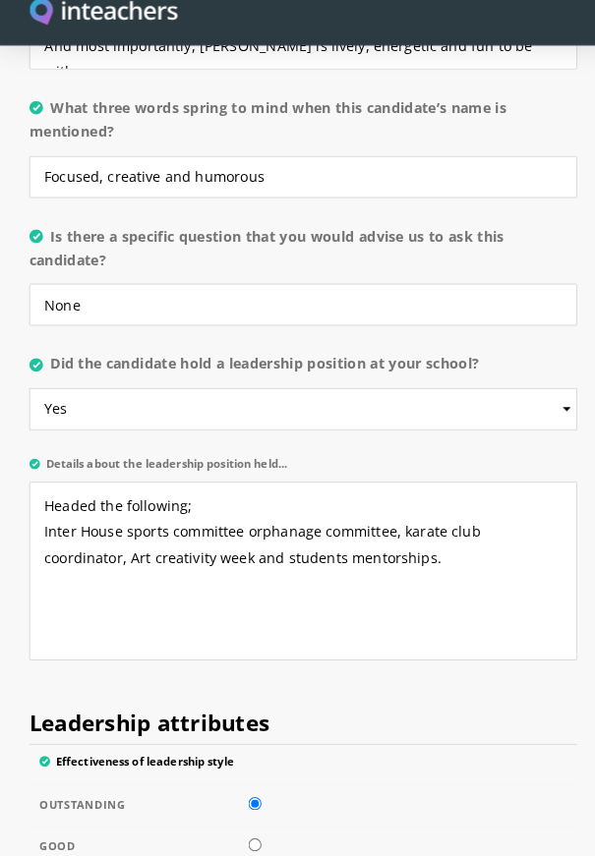
click at [443, 721] on h2 "Leadership attributes" at bounding box center [297, 715] width 536 height 64
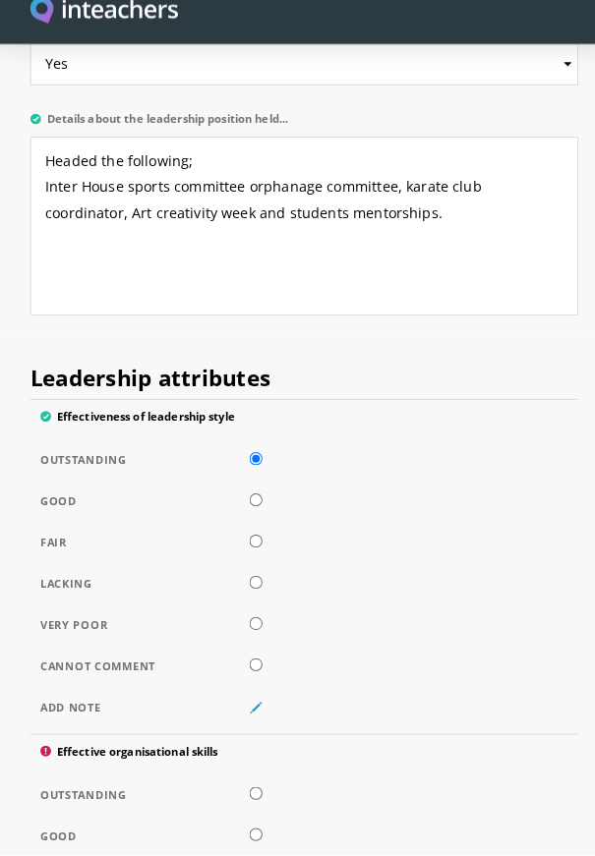
scroll to position [2981, 0]
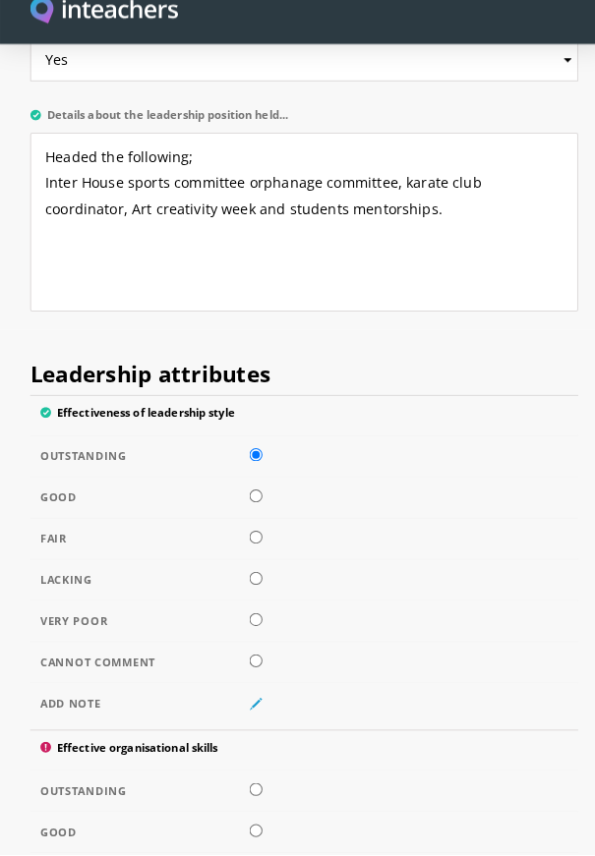
click at [254, 786] on input "radio" at bounding box center [250, 792] width 13 height 13
radio input "true"
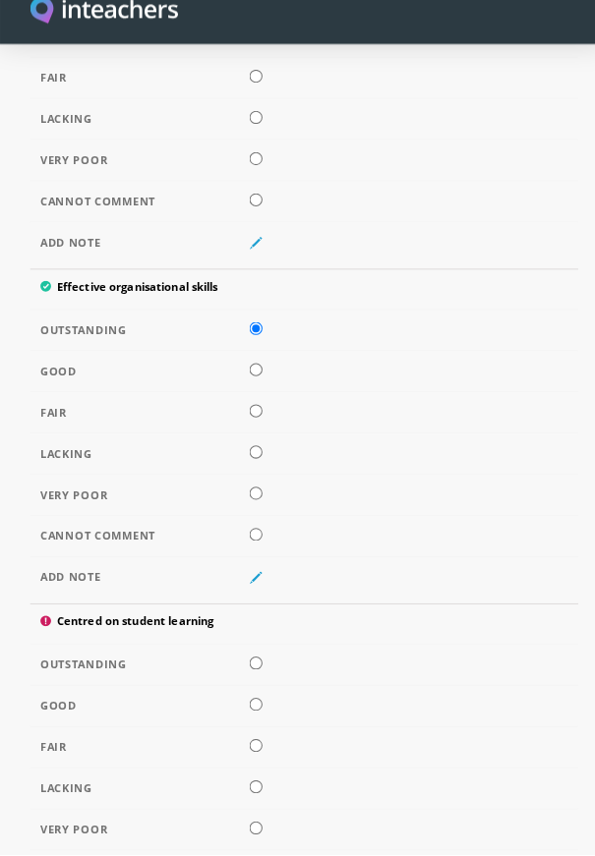
scroll to position [3445, 0]
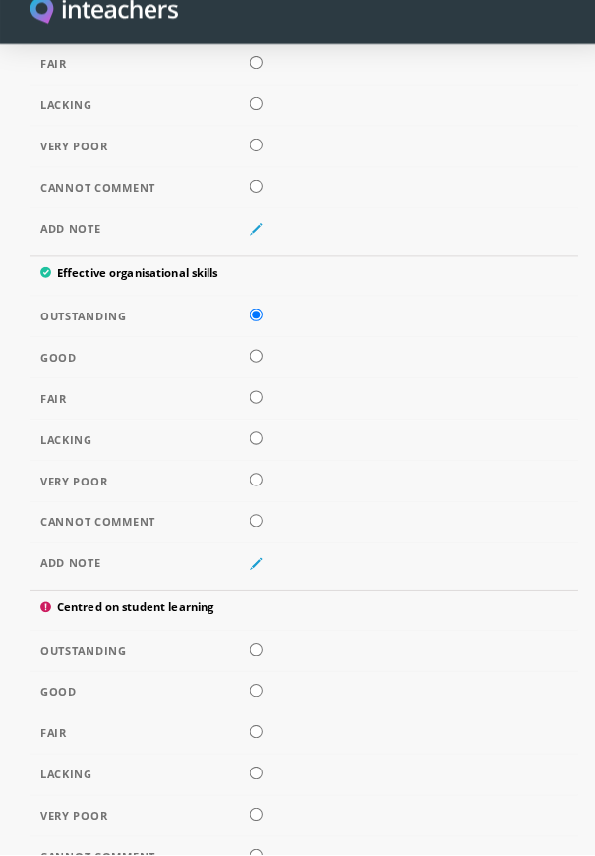
click at [268, 648] on td at bounding box center [297, 658] width 536 height 40
radio input "true"
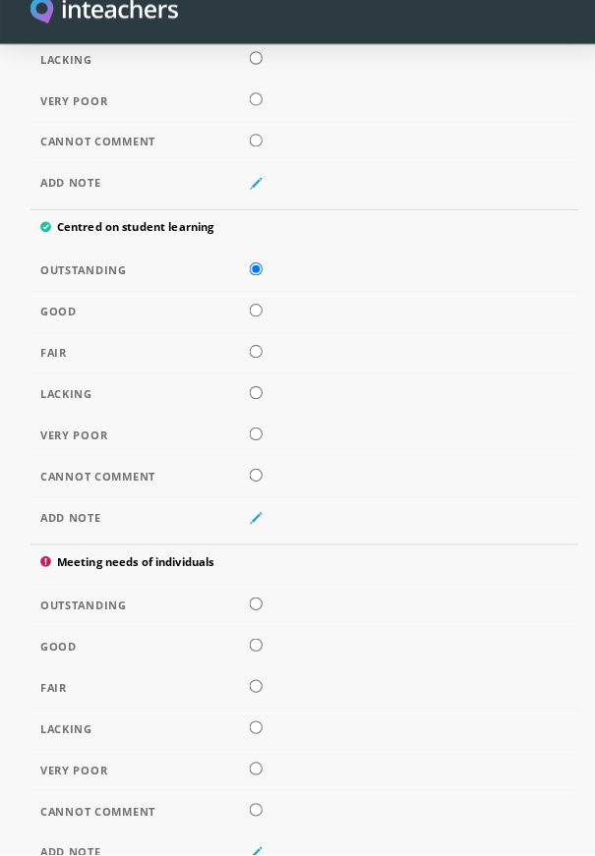
scroll to position [3819, 0]
click at [257, 616] on input "radio" at bounding box center [250, 609] width 13 height 13
radio input "true"
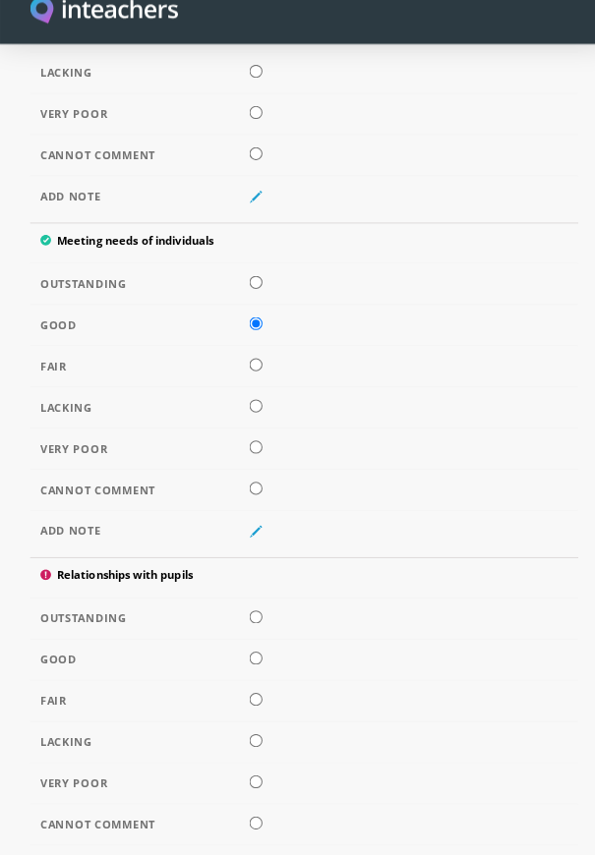
scroll to position [4132, 0]
click at [256, 627] on input "radio" at bounding box center [250, 623] width 13 height 13
radio input "true"
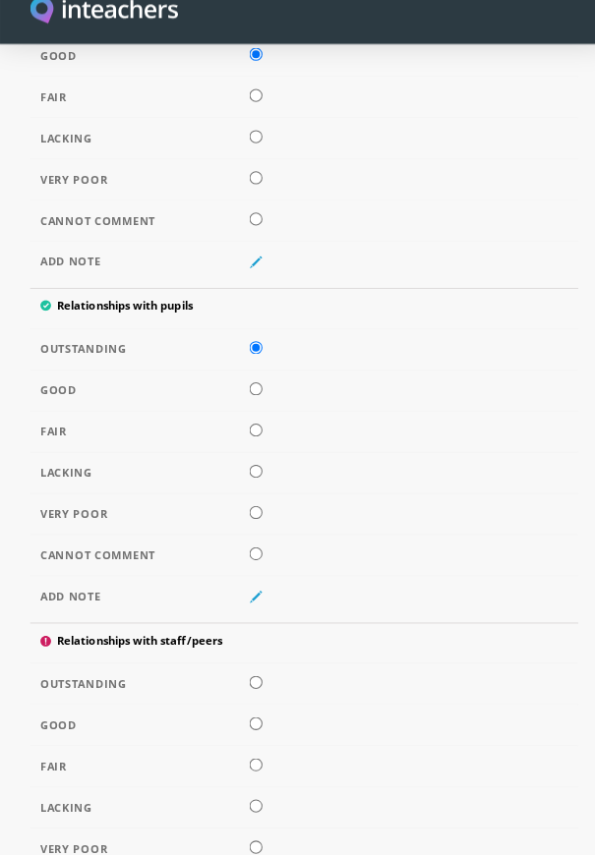
scroll to position [4395, 0]
click at [257, 695] on input "radio" at bounding box center [250, 688] width 13 height 13
radio input "true"
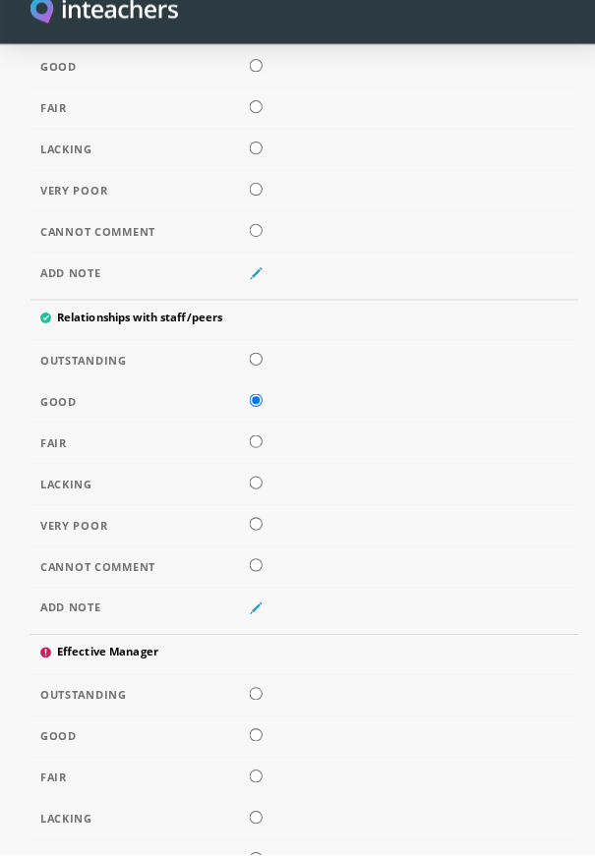
scroll to position [4713, 0]
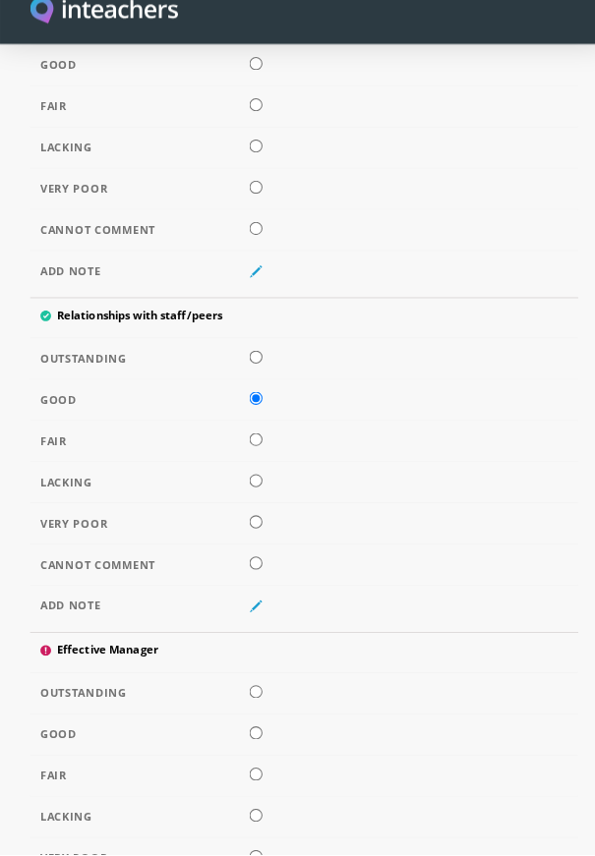
click at [257, 744] on input "radio" at bounding box center [250, 737] width 13 height 13
radio input "true"
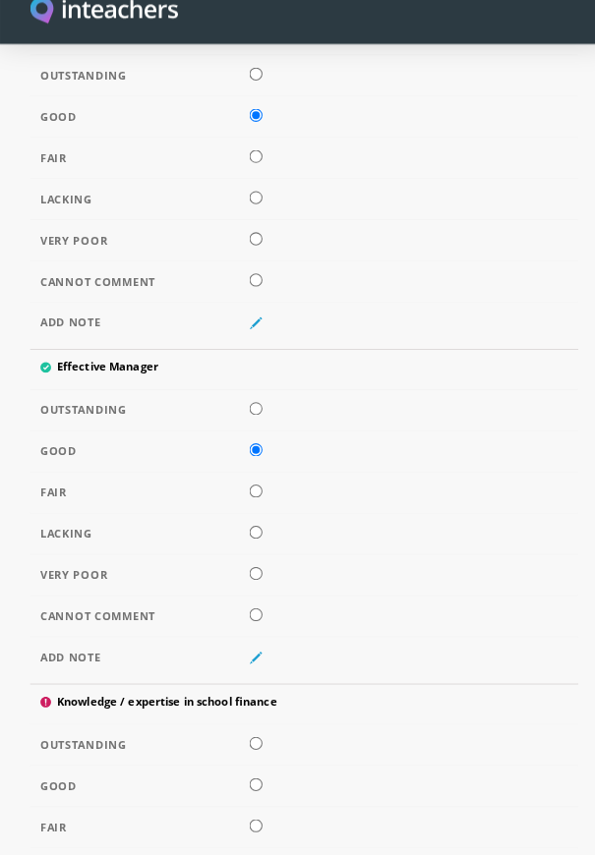
scroll to position [4998, 0]
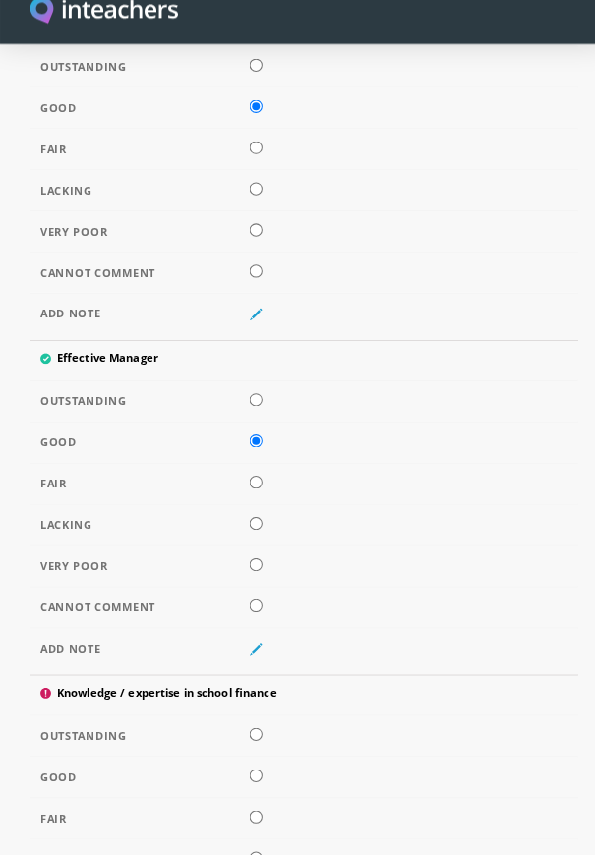
click at [256, 786] on input "radio" at bounding box center [250, 780] width 13 height 13
radio input "true"
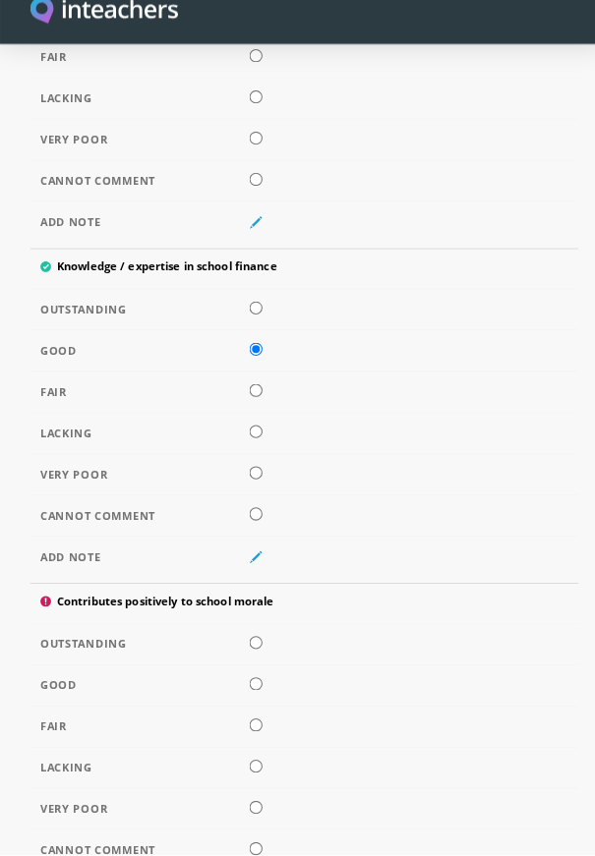
scroll to position [5419, 0]
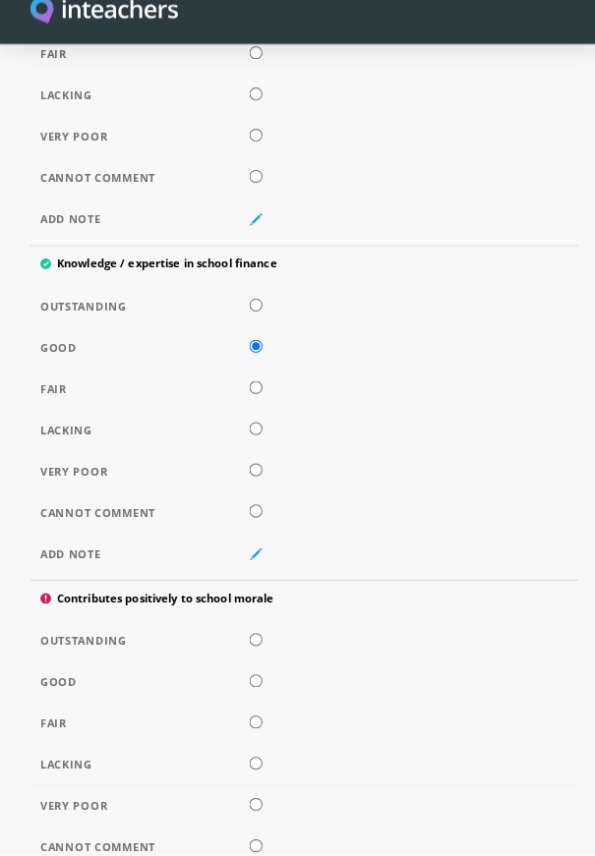
click at [257, 653] on input "radio" at bounding box center [250, 646] width 13 height 13
radio input "true"
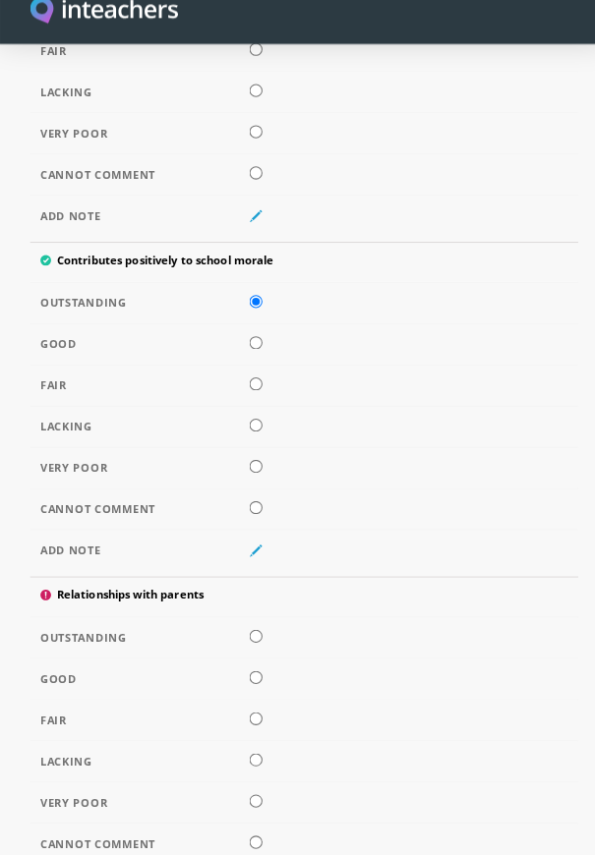
scroll to position [5750, 0]
click at [256, 649] on input "radio" at bounding box center [250, 642] width 13 height 13
radio input "true"
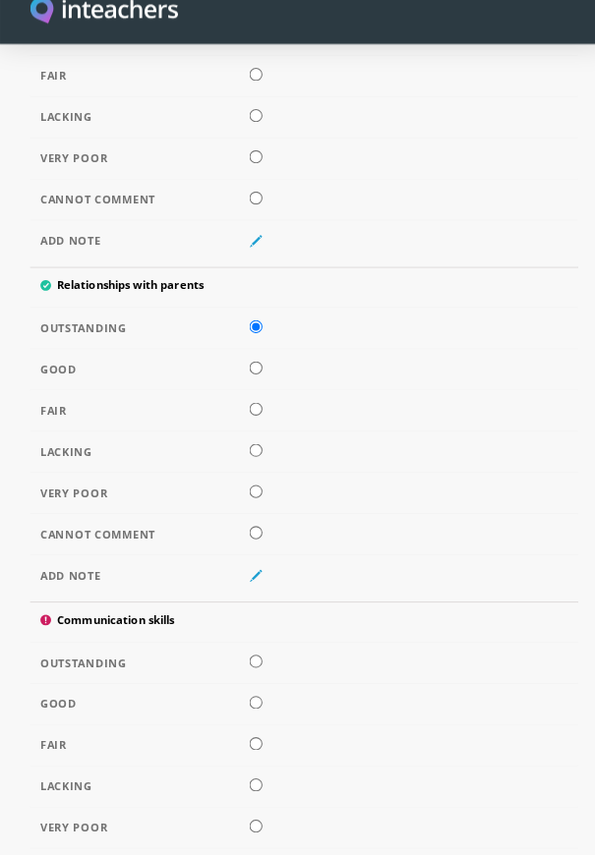
scroll to position [6054, 0]
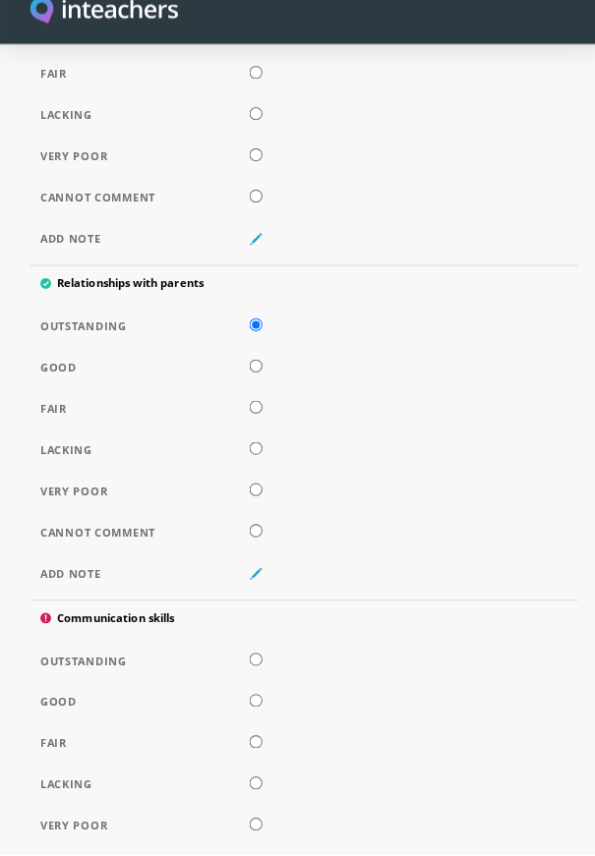
click at [254, 672] on input "radio" at bounding box center [250, 666] width 13 height 13
radio input "true"
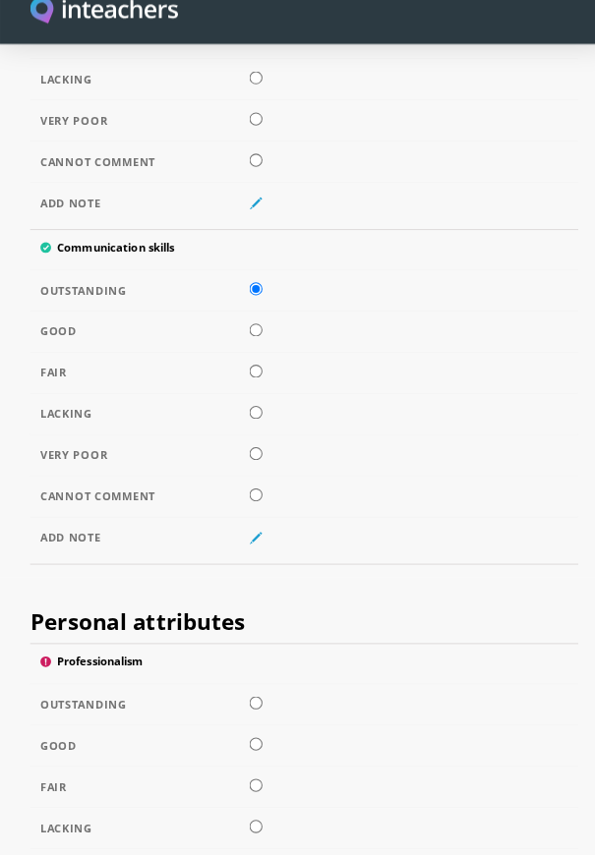
scroll to position [6418, 0]
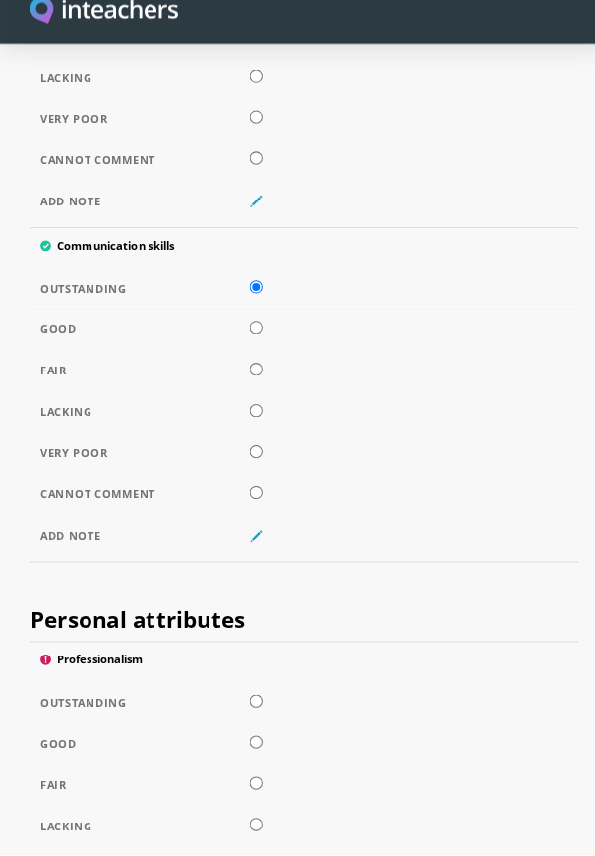
click at [256, 713] on input "radio" at bounding box center [250, 706] width 13 height 13
radio input "true"
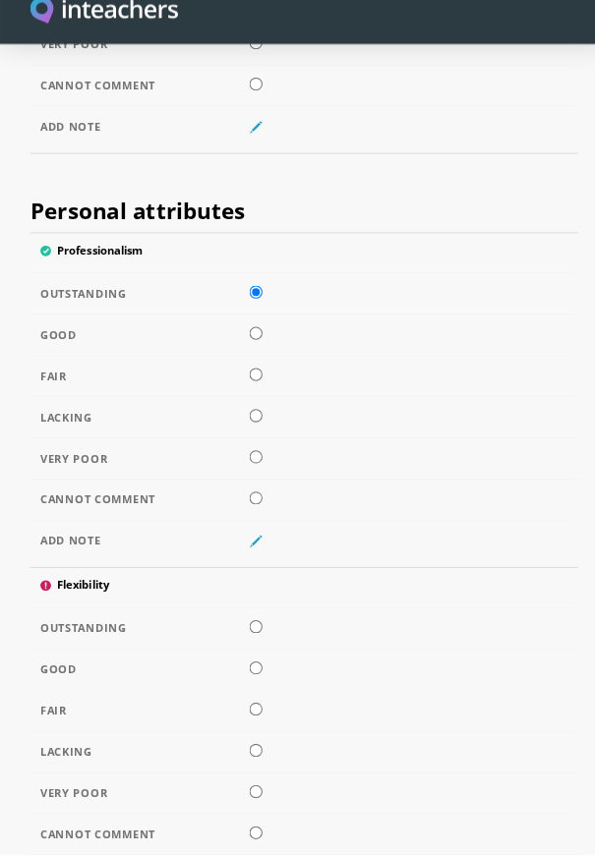
scroll to position [6824, 0]
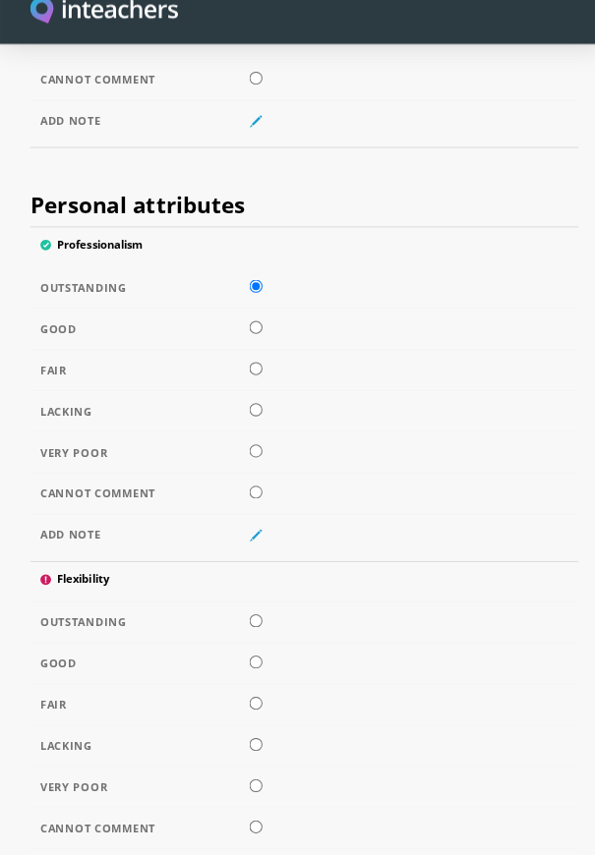
click at [257, 634] on input "radio" at bounding box center [250, 627] width 13 height 13
radio input "true"
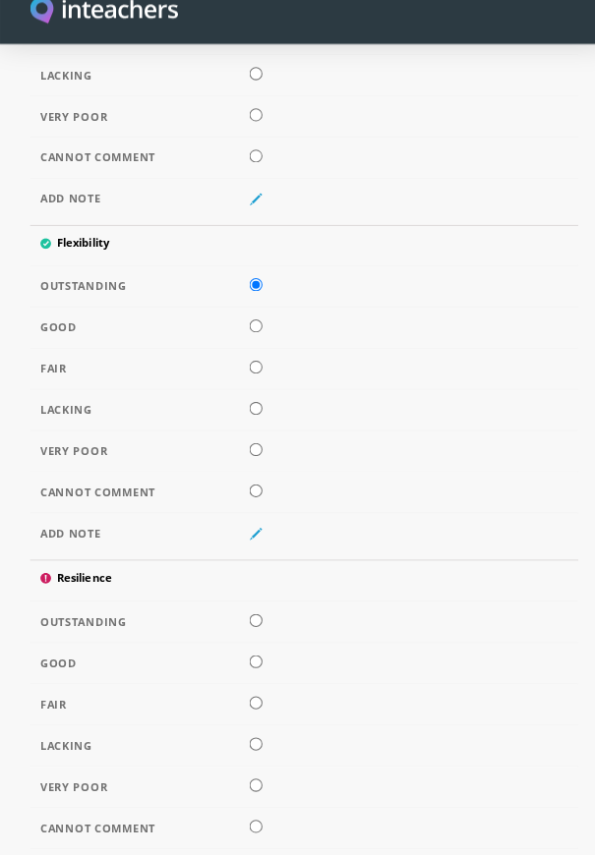
scroll to position [7155, 0]
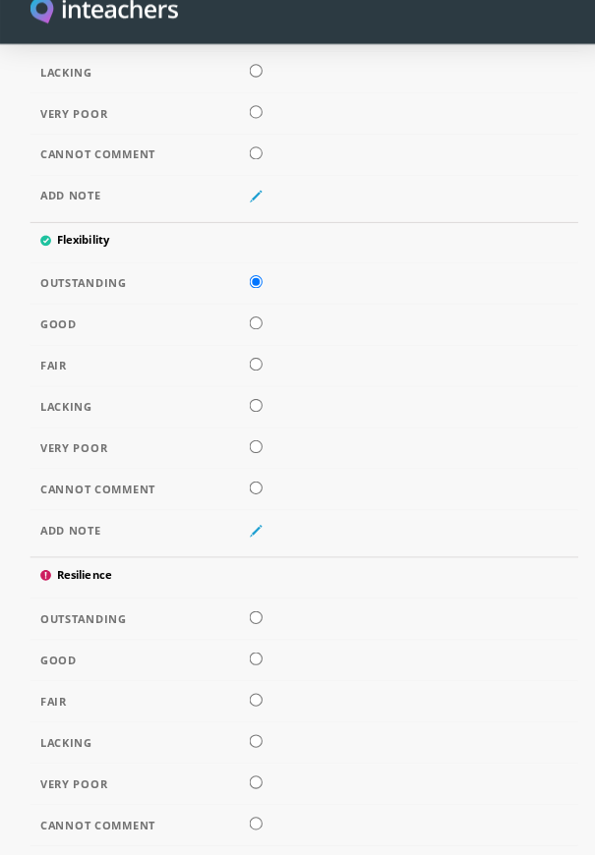
click at [268, 647] on td at bounding box center [297, 626] width 536 height 40
radio input "true"
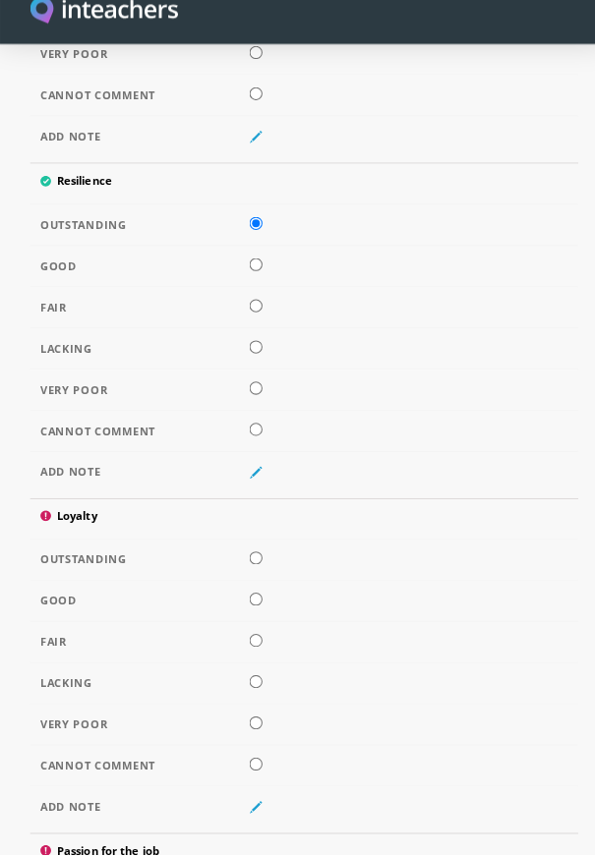
scroll to position [7542, 0]
click at [270, 588] on td at bounding box center [297, 567] width 536 height 40
radio input "true"
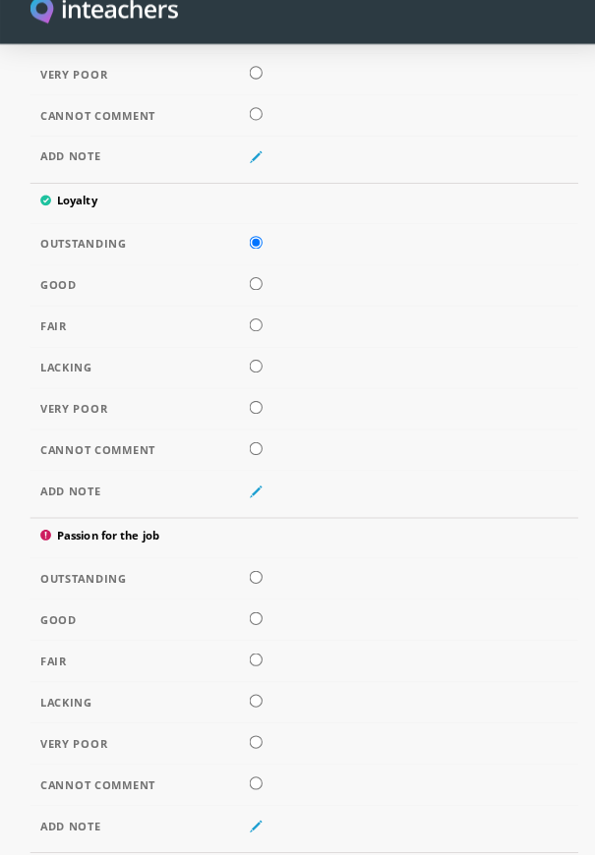
scroll to position [7854, 0]
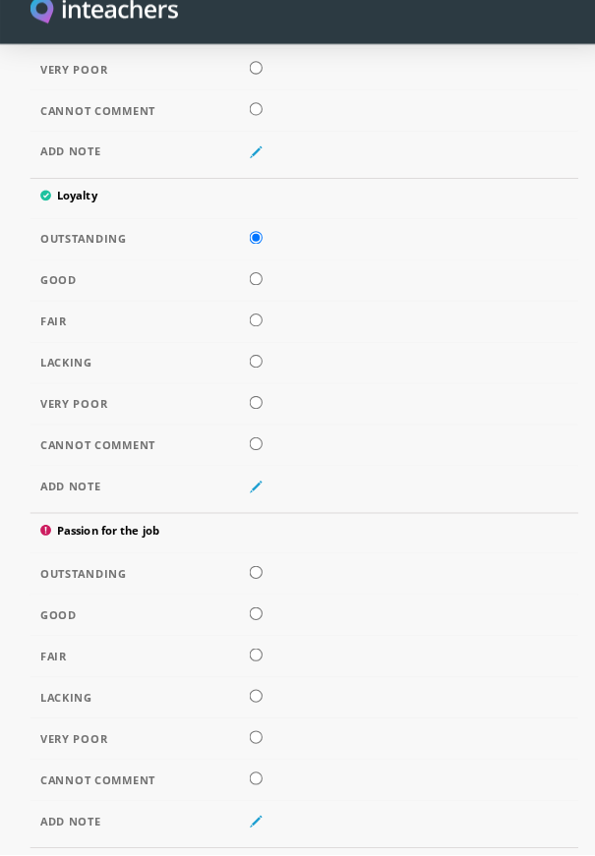
click at [257, 587] on input "radio" at bounding box center [250, 580] width 13 height 13
radio input "true"
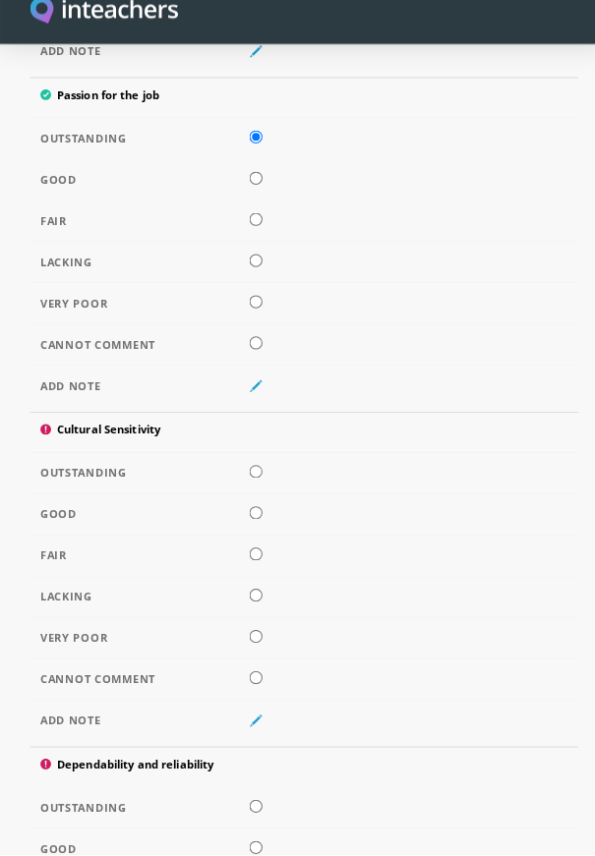
scroll to position [8287, 0]
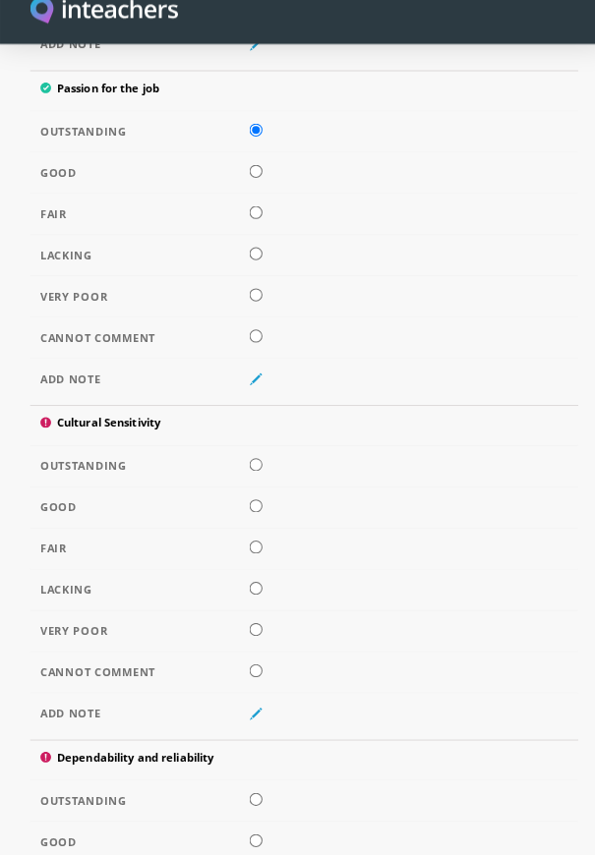
click at [253, 482] on input "radio" at bounding box center [250, 475] width 13 height 13
radio input "true"
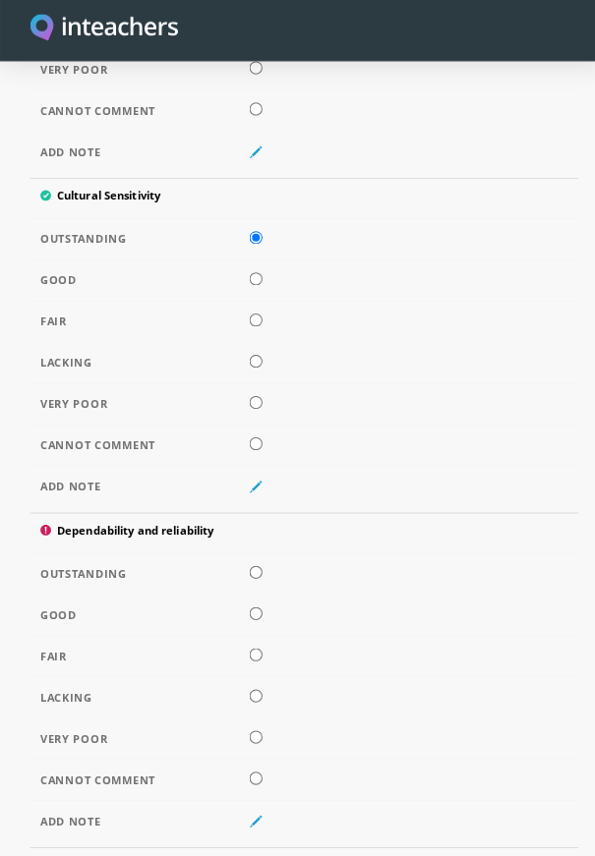
scroll to position [8524, 0]
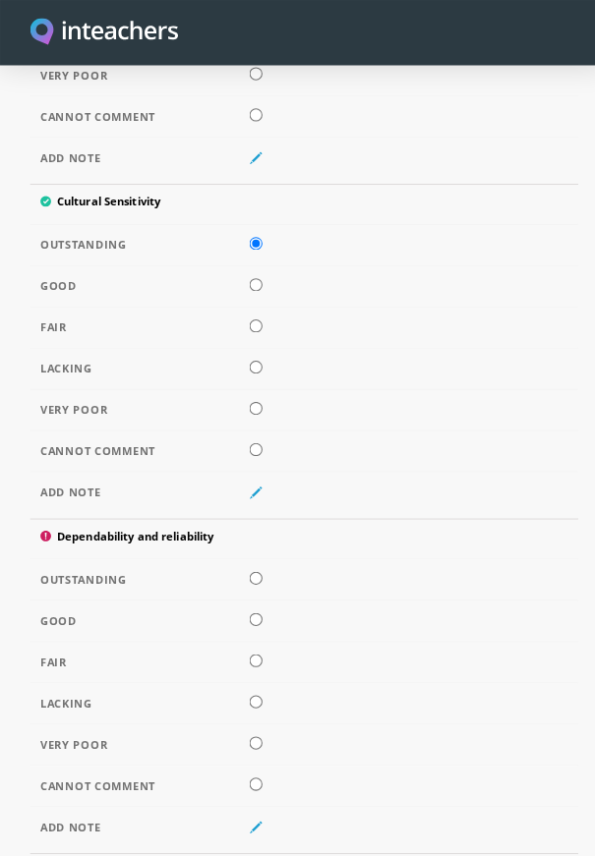
click at [257, 572] on input "radio" at bounding box center [250, 565] width 13 height 13
radio input "true"
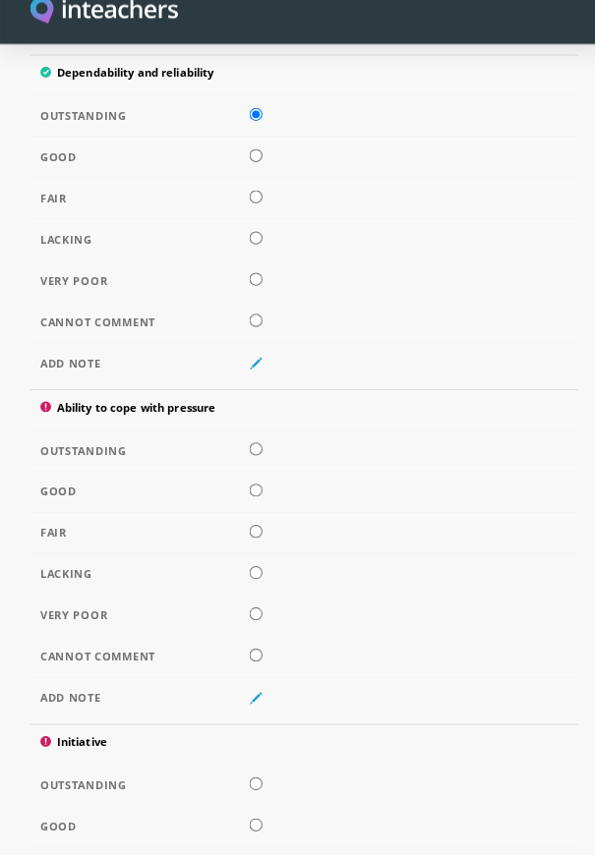
scroll to position [8958, 0]
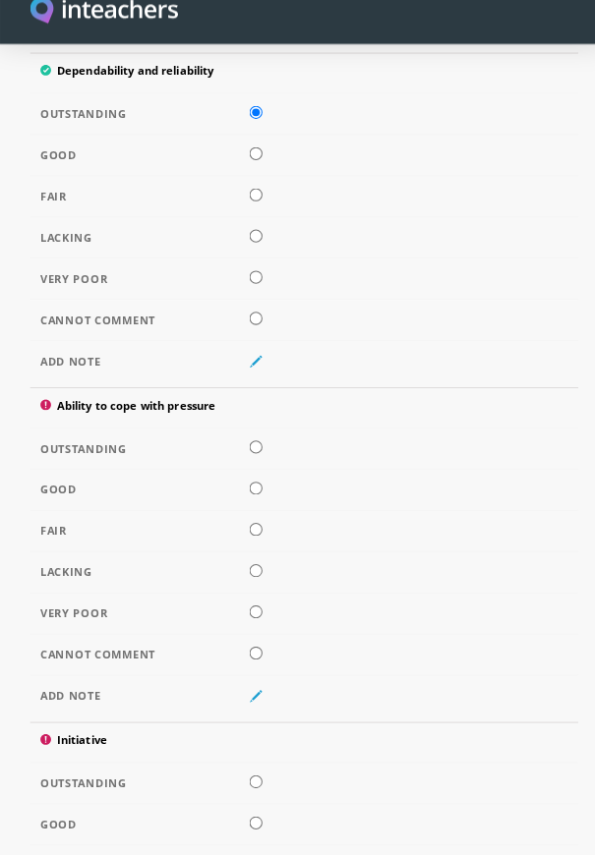
click at [247, 465] on input "radio" at bounding box center [250, 458] width 13 height 13
radio input "true"
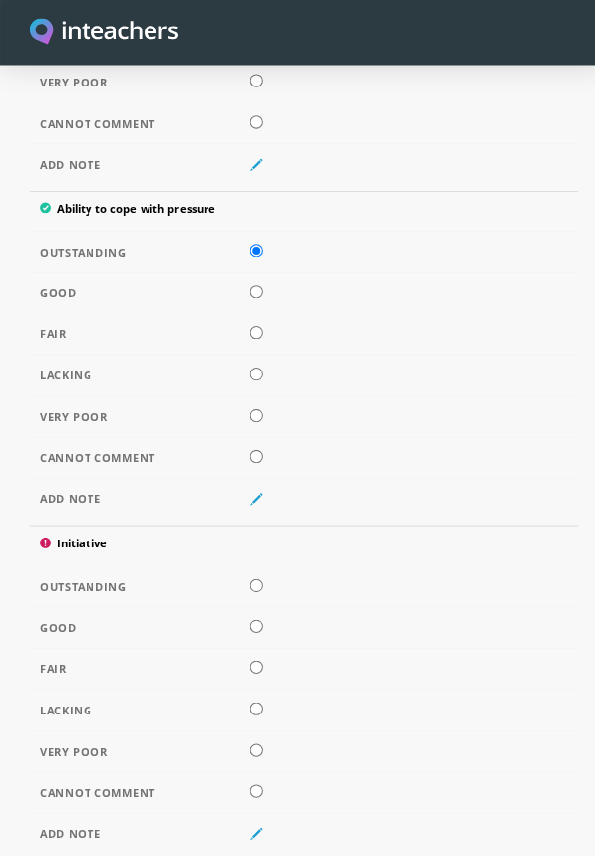
scroll to position [9157, 0]
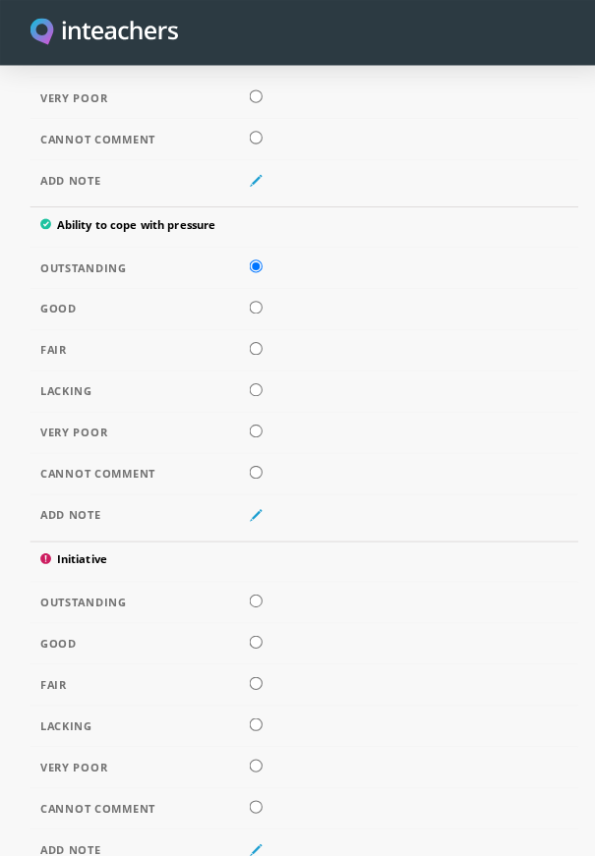
click at [257, 594] on input "radio" at bounding box center [250, 587] width 13 height 13
radio input "true"
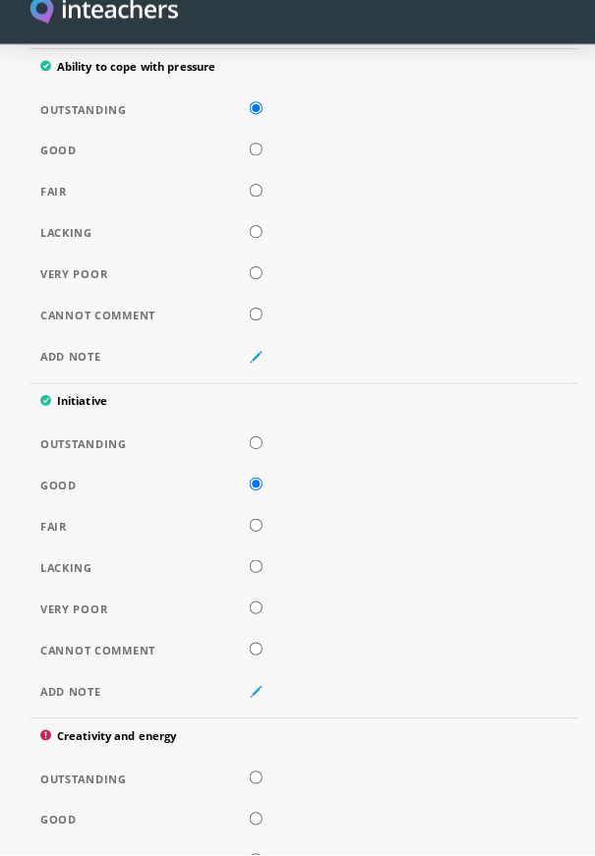
scroll to position [9304, 0]
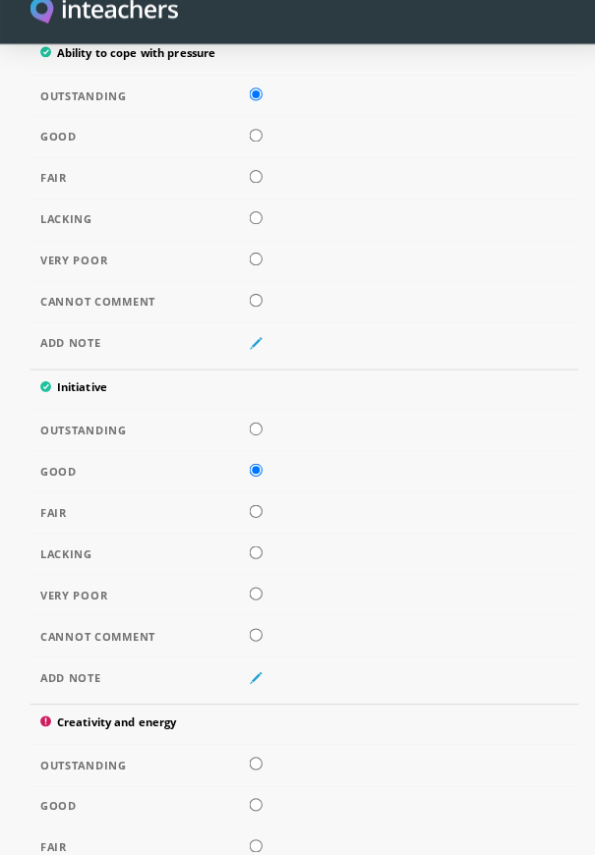
click at [257, 774] on input "radio" at bounding box center [250, 767] width 13 height 13
radio input "true"
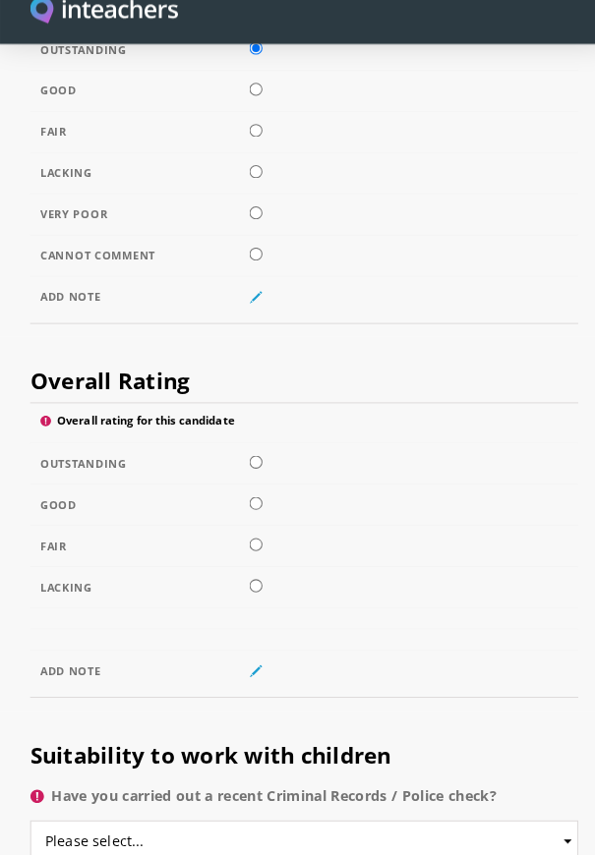
scroll to position [10005, 0]
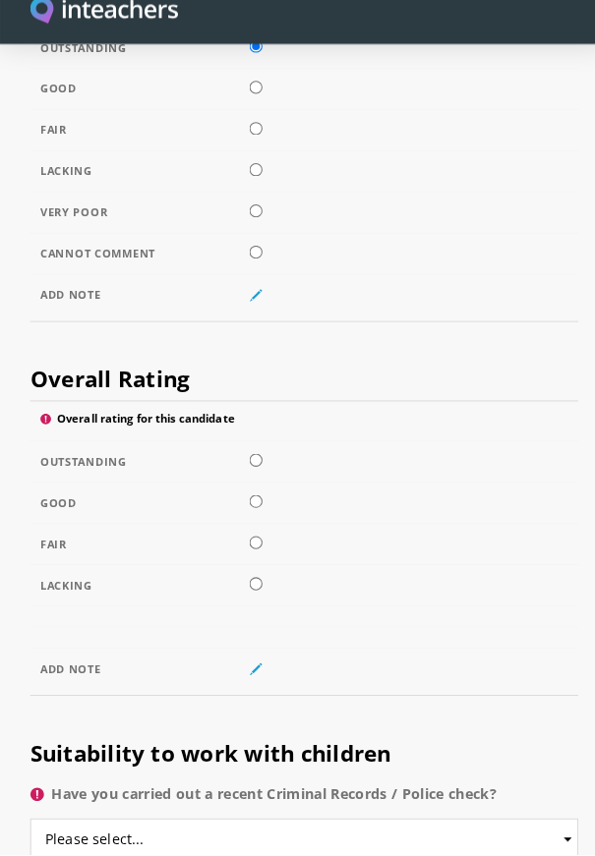
click at [256, 478] on input "radio" at bounding box center [250, 471] width 13 height 13
radio input "true"
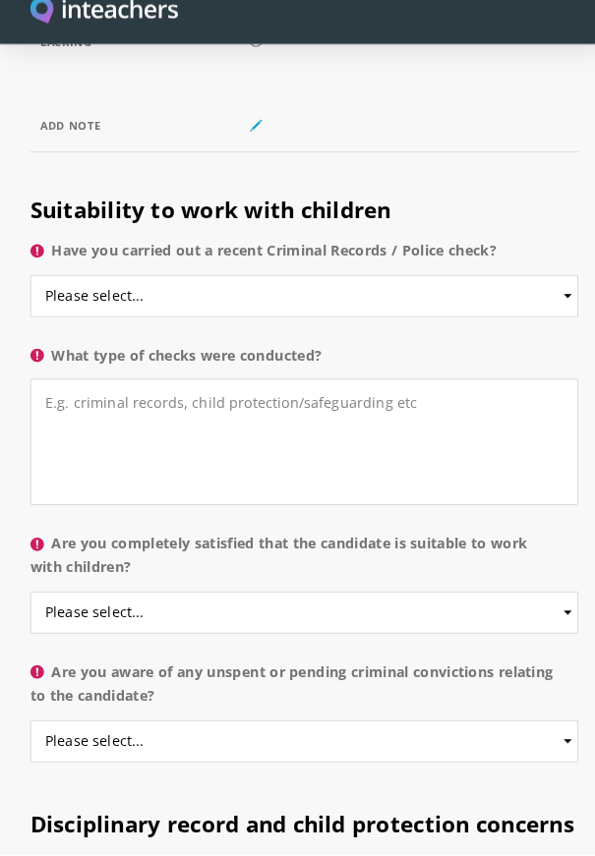
scroll to position [10540, 0]
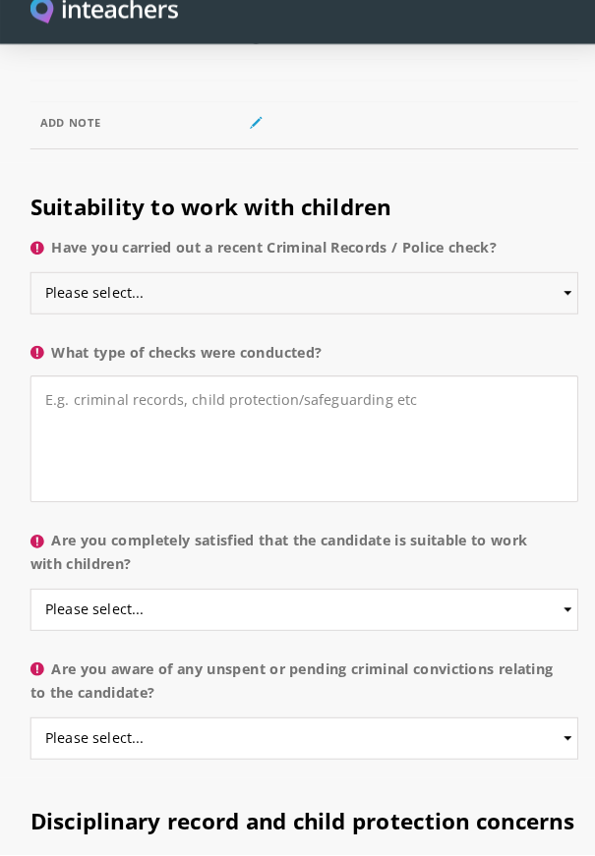
click at [222, 328] on select "Please select... Yes No Do not know" at bounding box center [297, 307] width 536 height 41
select select "Yes"
click at [29, 328] on select "Please select... Yes No Do not know" at bounding box center [297, 307] width 536 height 41
click at [199, 512] on textarea "What type of checks were conducted?" at bounding box center [297, 450] width 536 height 124
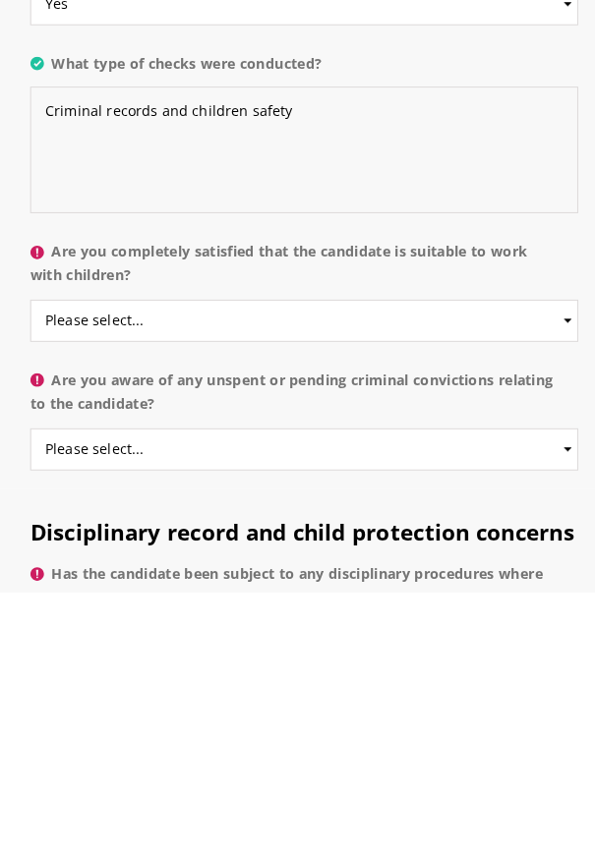
scroll to position [10566, 0]
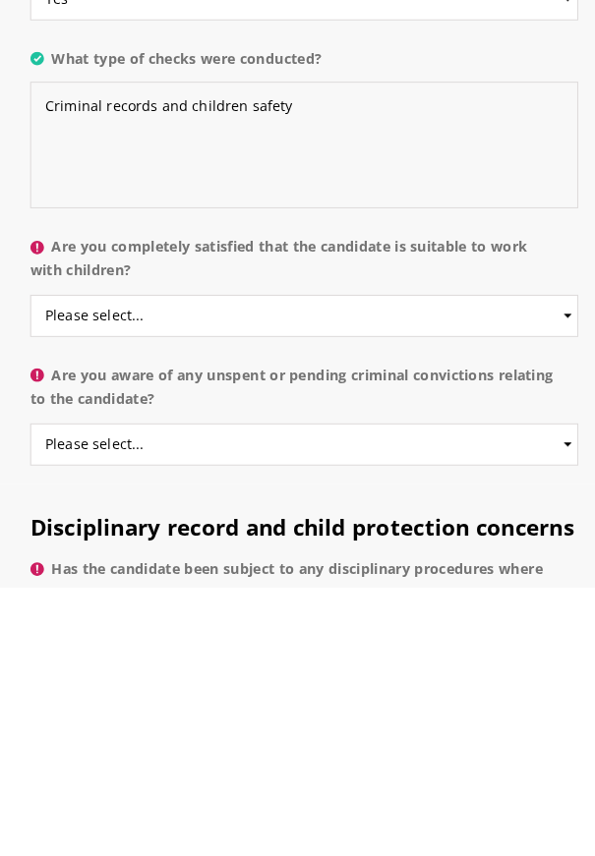
type textarea "Criminal records and children safety"
click at [229, 611] on select "Please select... Yes No Do not know" at bounding box center [297, 590] width 536 height 41
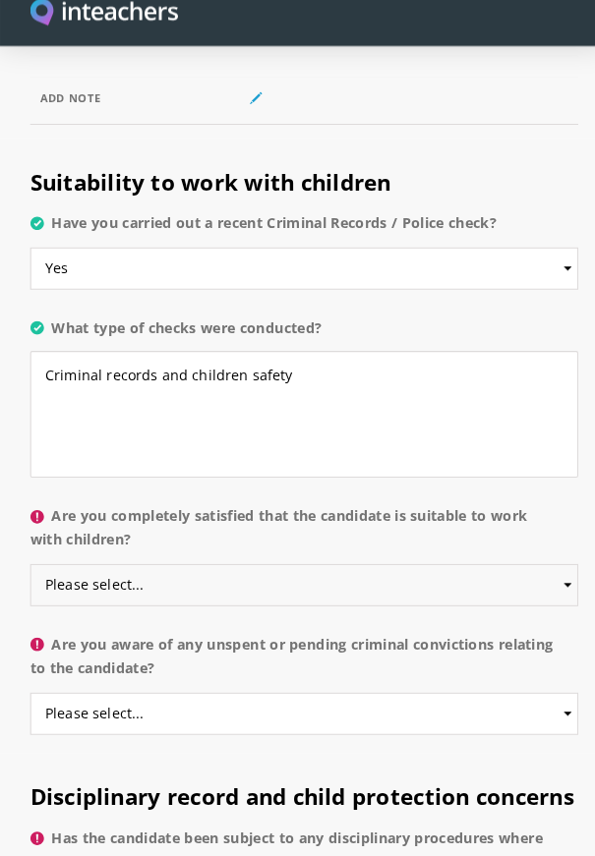
select select "Yes"
click at [29, 611] on select "Please select... Yes No Do not know" at bounding box center [297, 590] width 536 height 41
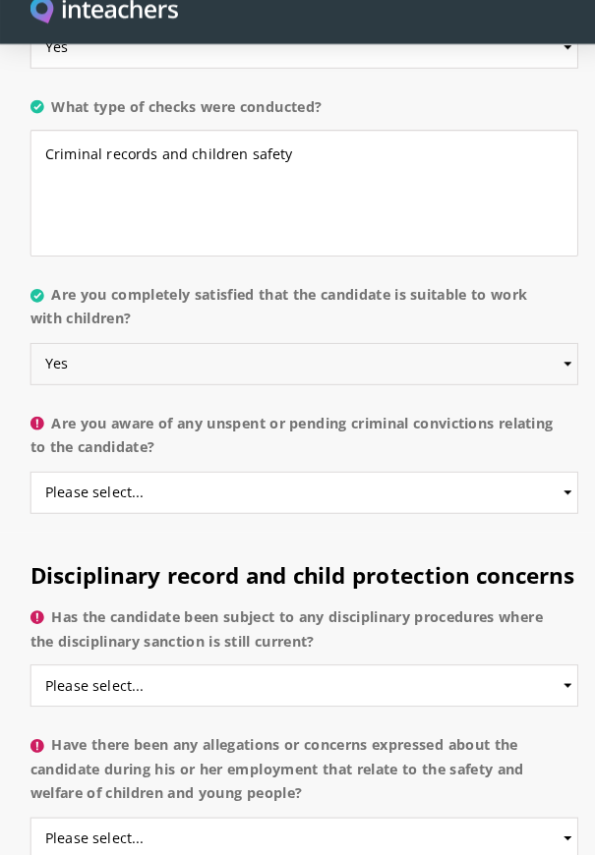
scroll to position [10798, 0]
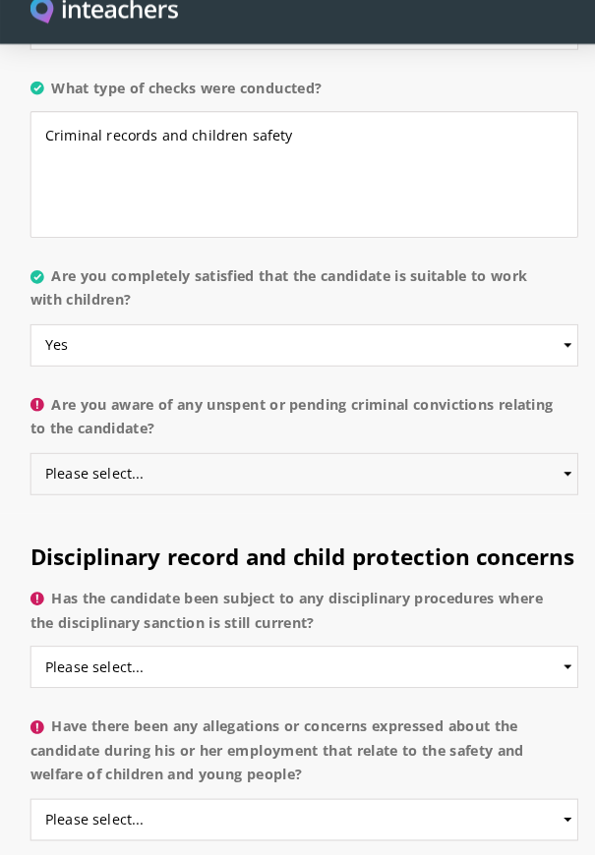
click at [249, 505] on select "Please select... Yes No Do not know" at bounding box center [297, 484] width 536 height 41
select select "No"
click at [29, 505] on select "Please select... Yes No Do not know" at bounding box center [297, 484] width 536 height 41
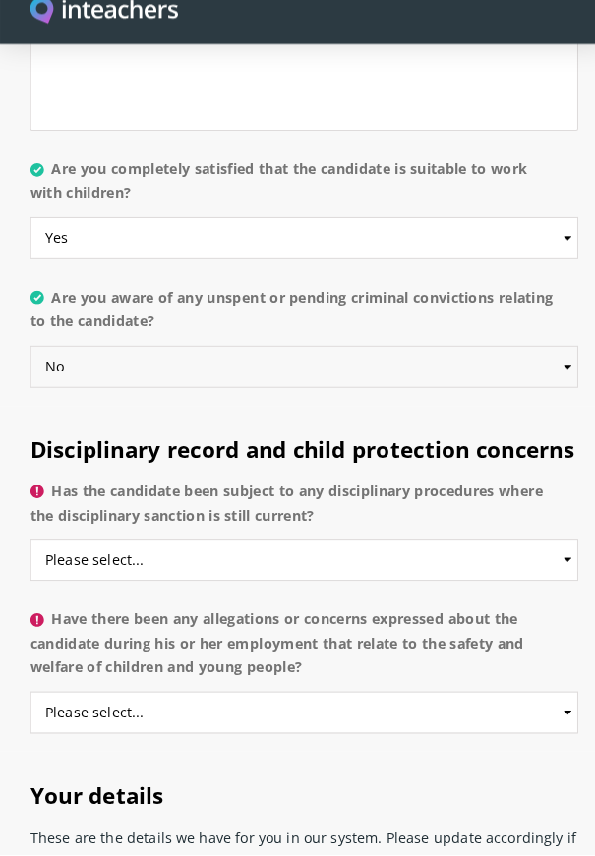
scroll to position [10905, 0]
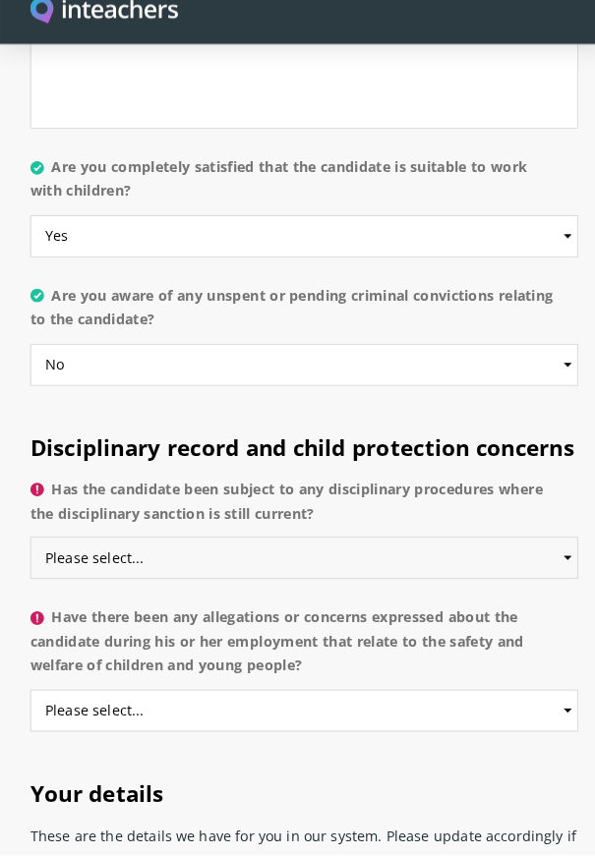
click at [238, 587] on select "Please select... Yes No Do not know" at bounding box center [297, 566] width 536 height 41
select select "No"
click at [29, 587] on select "Please select... Yes No Do not know" at bounding box center [297, 566] width 536 height 41
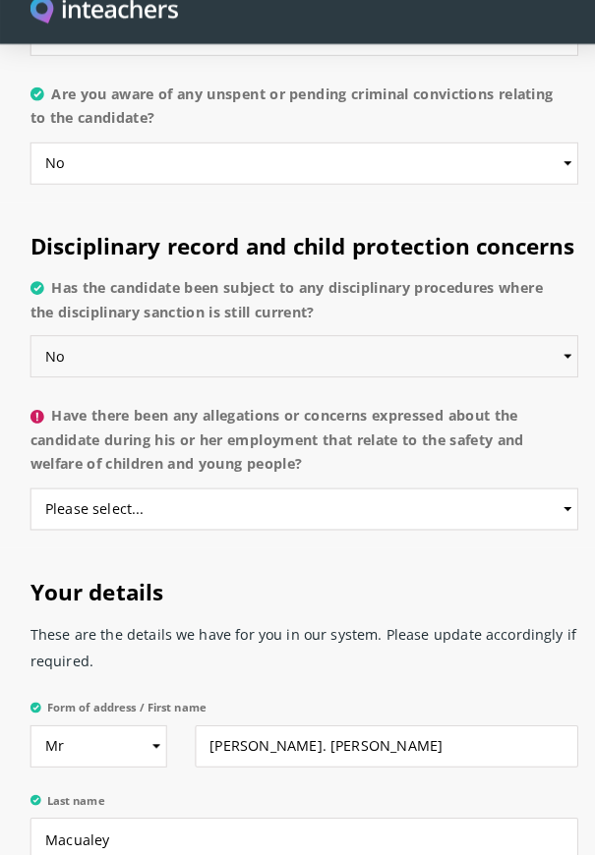
scroll to position [11104, 0]
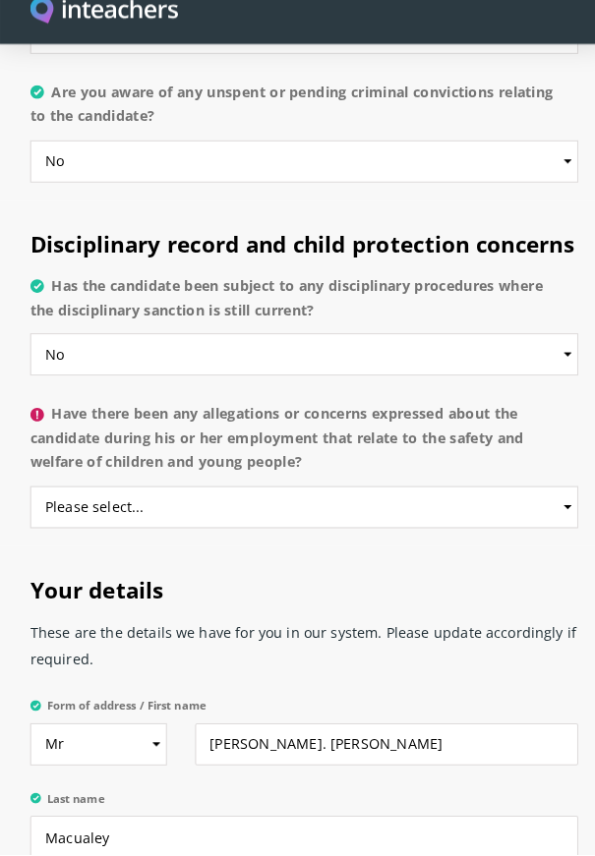
click at [225, 538] on select "Please select... Yes No Do not know" at bounding box center [297, 516] width 536 height 41
select select "No"
click at [29, 538] on select "Please select... Yes No Do not know" at bounding box center [297, 516] width 536 height 41
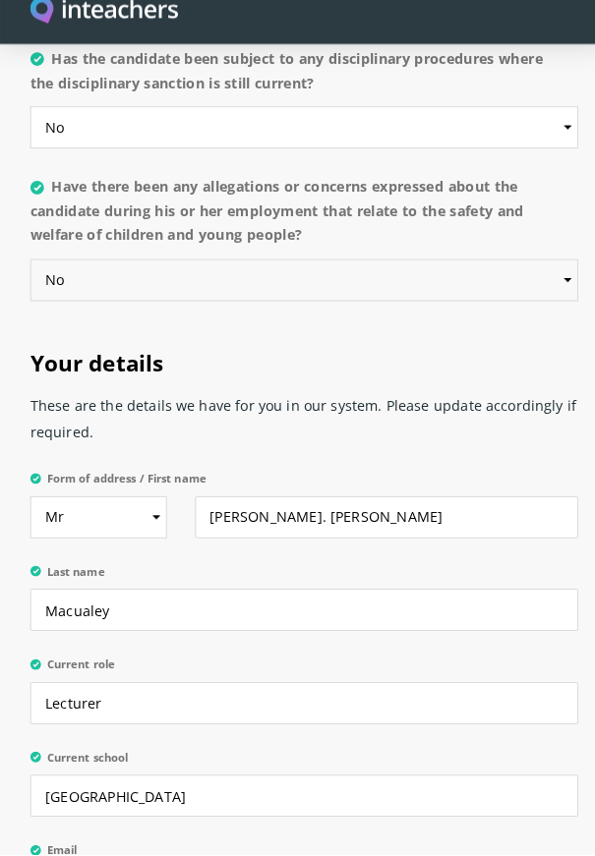
scroll to position [11331, 0]
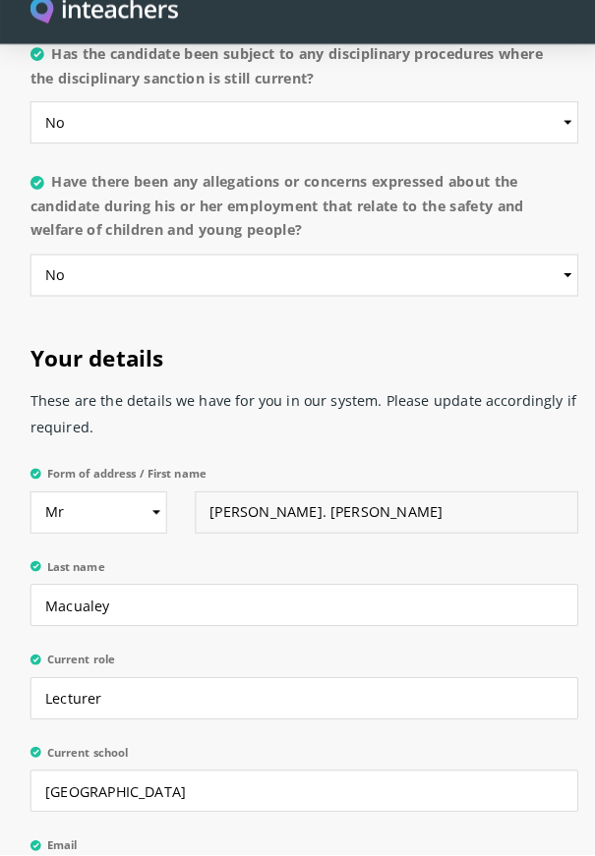
click at [244, 543] on input "[PERSON_NAME]. [PERSON_NAME]" at bounding box center [378, 521] width 375 height 41
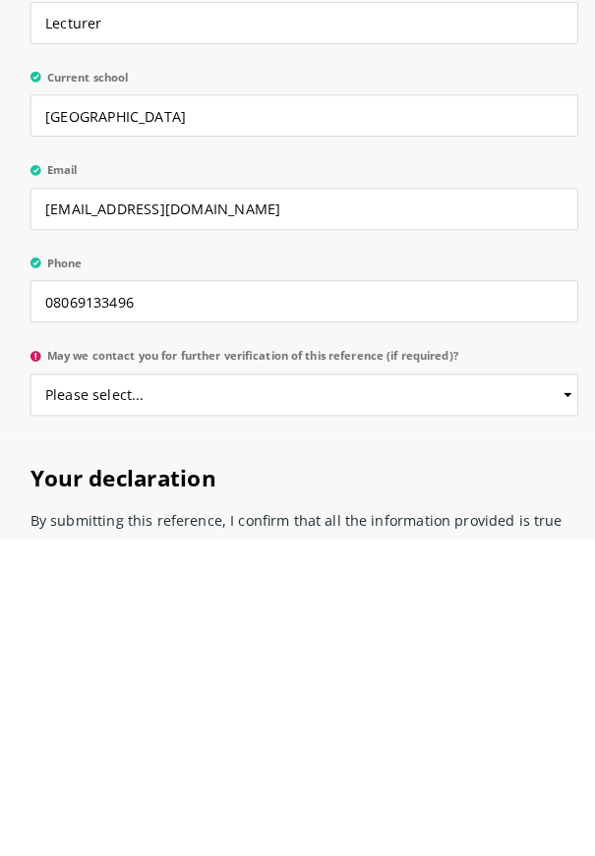
scroll to position [11685, 0]
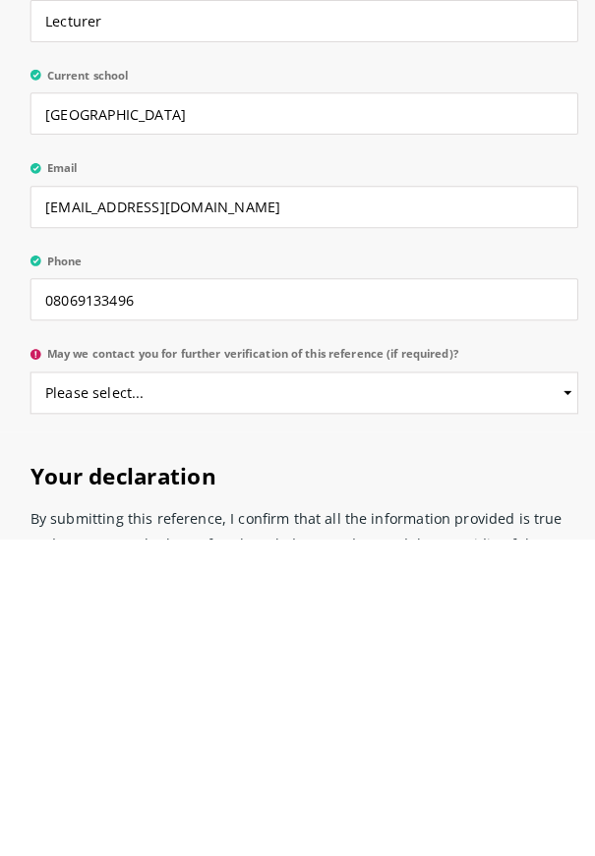
type input "Chuks"
click at [199, 734] on select "Please select... Yes No" at bounding box center [297, 713] width 536 height 41
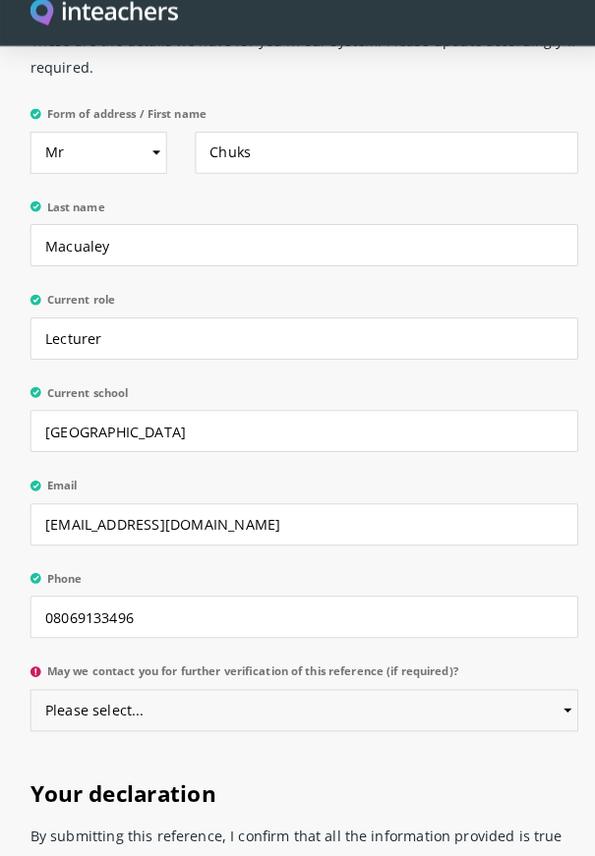
select select "Yes"
click at [29, 734] on select "Please select... Yes No" at bounding box center [297, 713] width 536 height 41
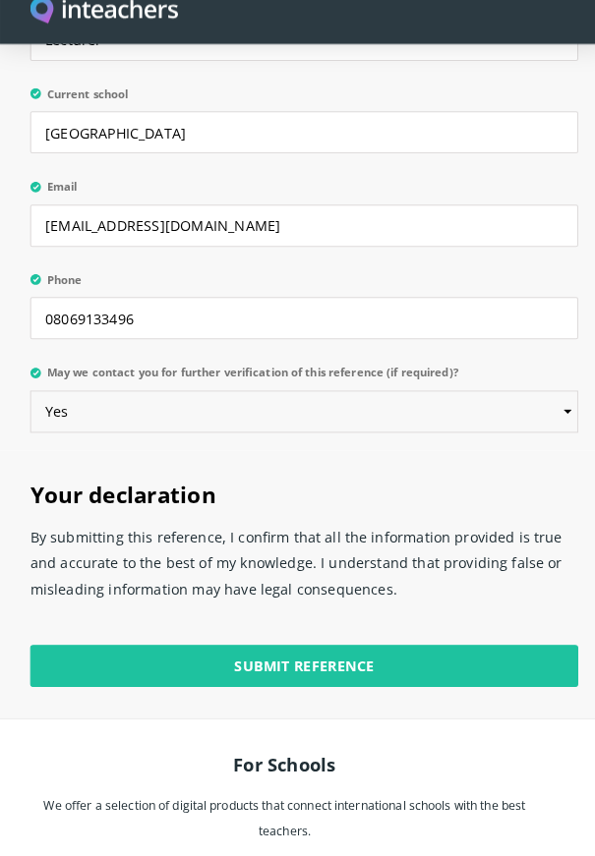
scroll to position [11977, 0]
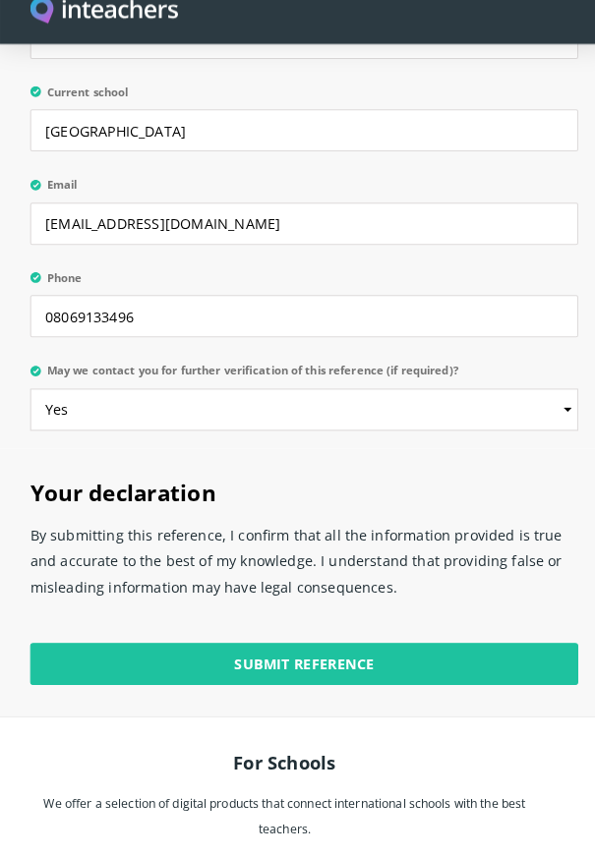
click at [32, 601] on p "By submitting this reference, I confirm that all the information provided is tr…" at bounding box center [297, 575] width 536 height 102
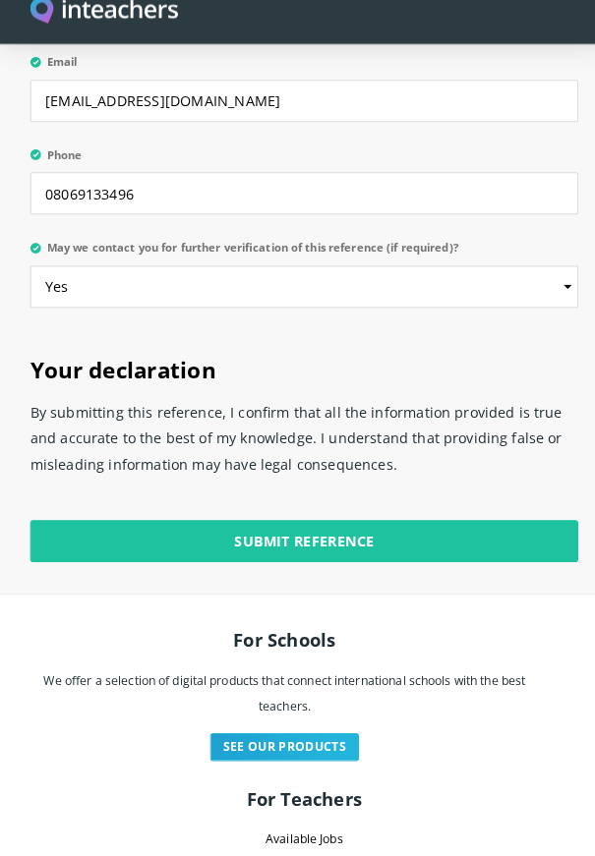
scroll to position [12099, 0]
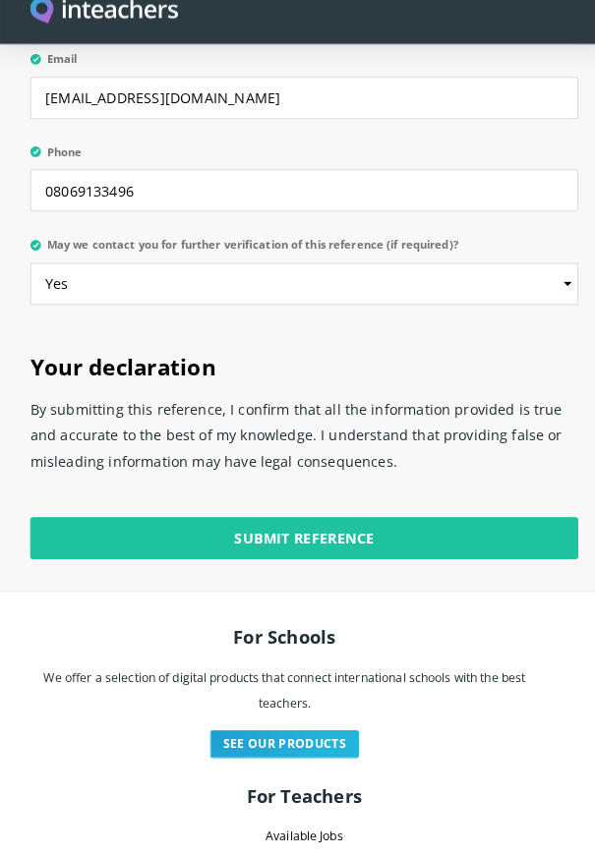
click at [382, 568] on input "Submit Reference" at bounding box center [297, 547] width 536 height 41
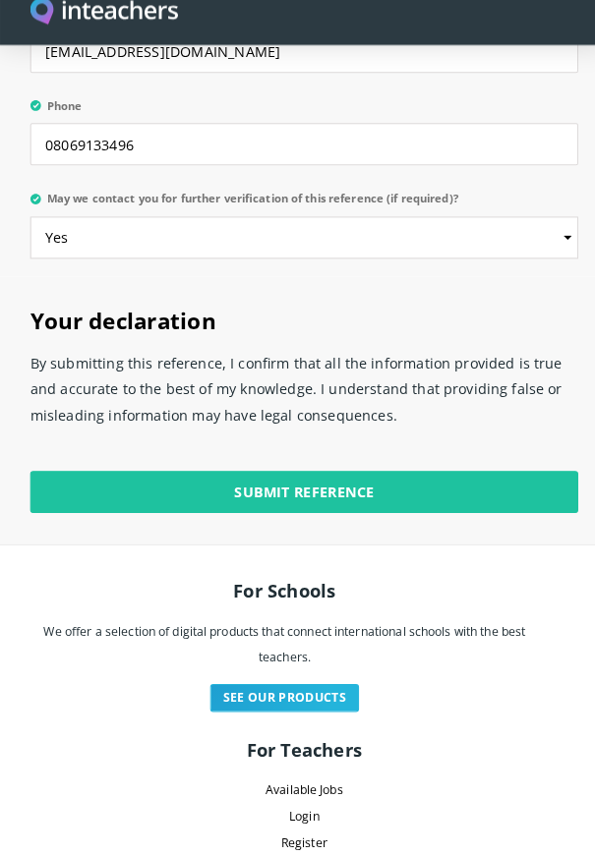
scroll to position [12179, 0]
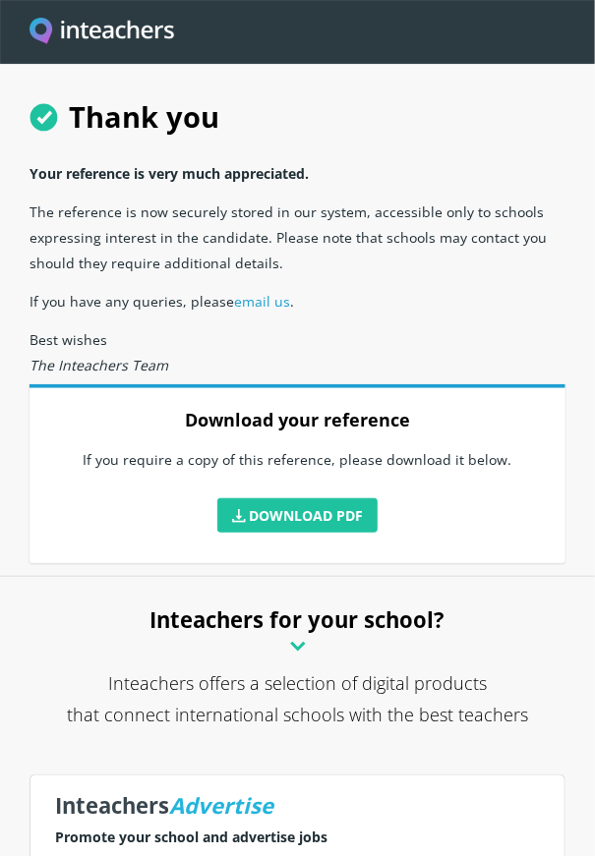
click at [342, 507] on link "Download PDF" at bounding box center [297, 515] width 161 height 34
click at [347, 511] on link "Download PDF" at bounding box center [297, 515] width 161 height 34
